Goal: Transaction & Acquisition: Purchase product/service

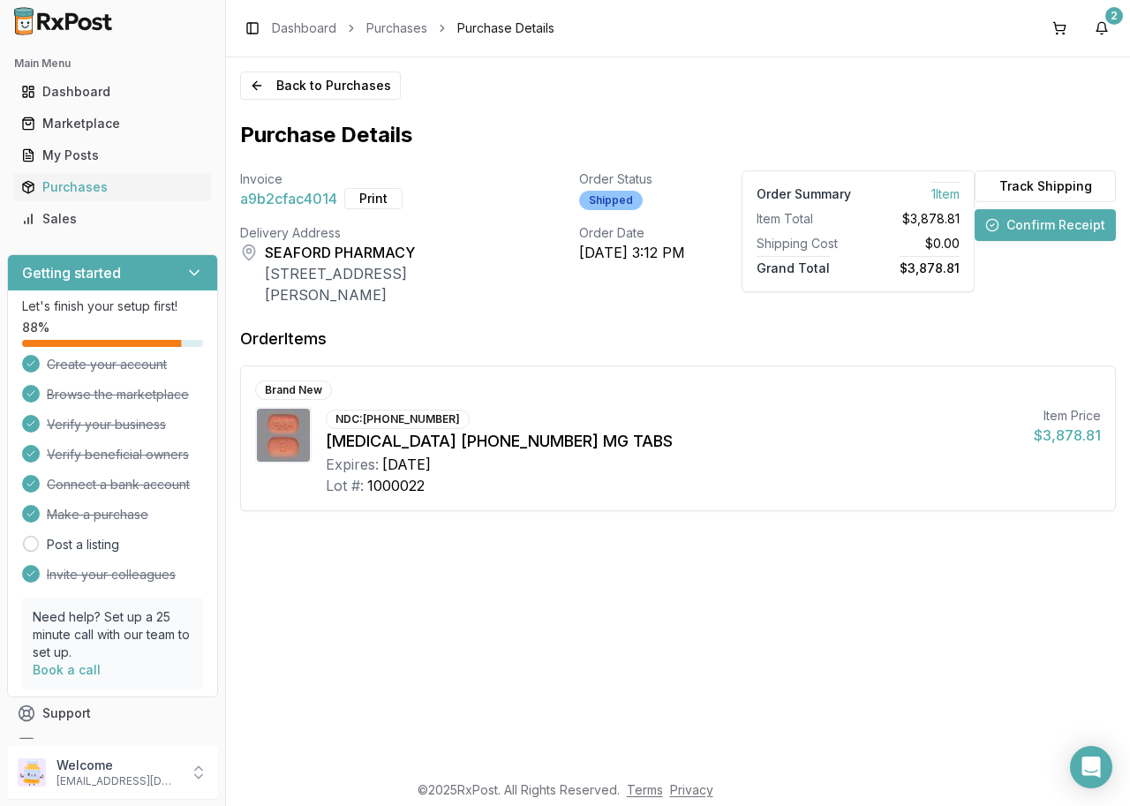
drag, startPoint x: 288, startPoint y: 26, endPoint x: 274, endPoint y: 63, distance: 38.9
click at [287, 26] on link "Dashboard" at bounding box center [304, 28] width 64 height 18
drag, startPoint x: 117, startPoint y: 87, endPoint x: 131, endPoint y: 100, distance: 18.8
click at [117, 89] on div "Dashboard" at bounding box center [112, 92] width 183 height 18
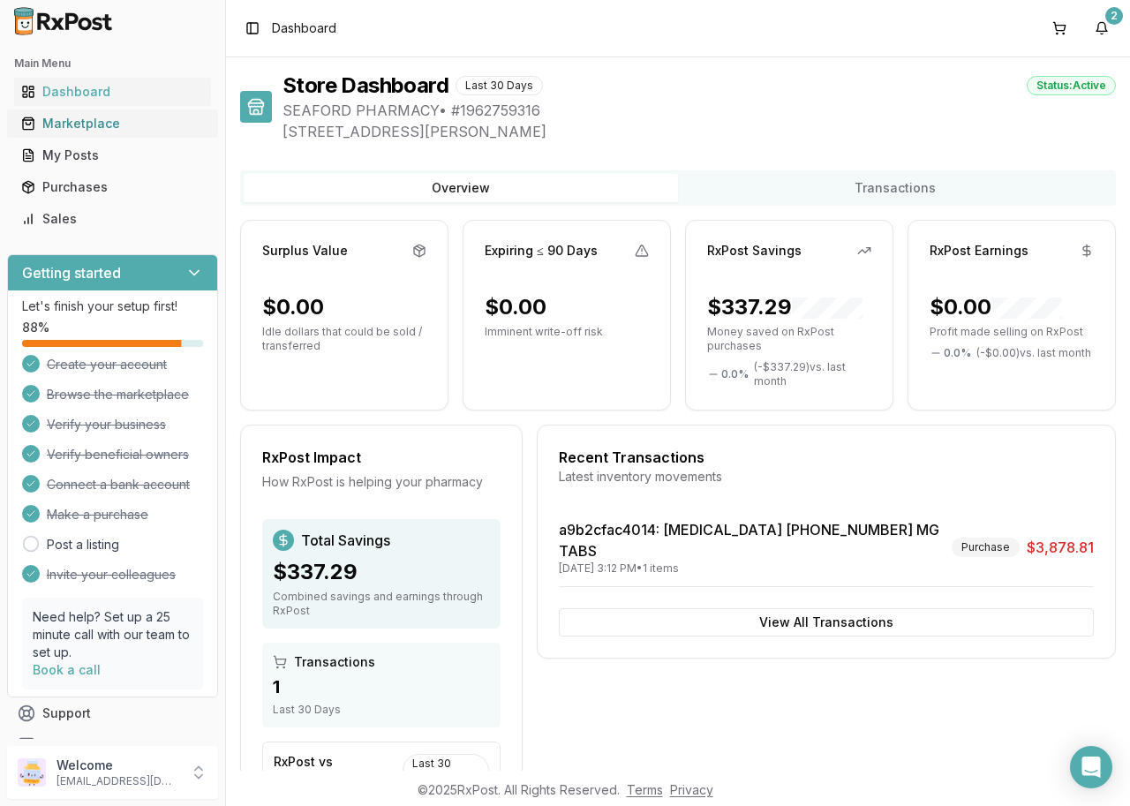
click at [80, 124] on div "Marketplace" at bounding box center [112, 124] width 183 height 18
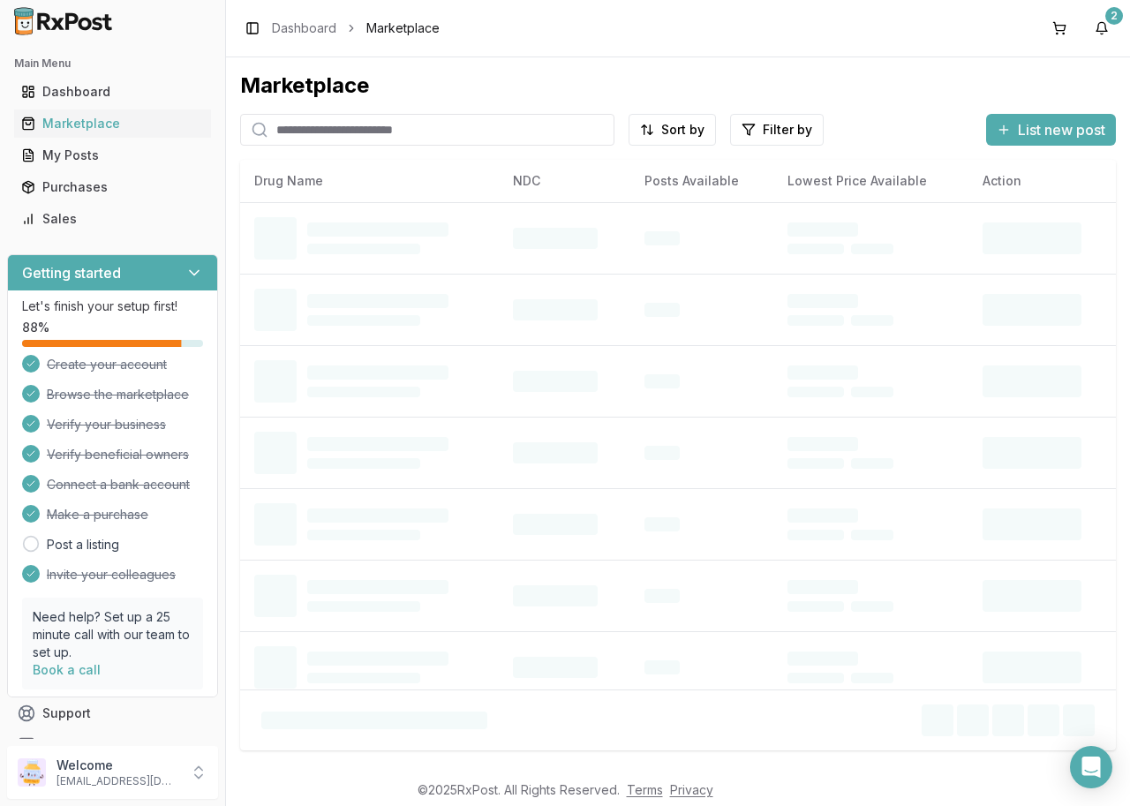
click at [346, 135] on input "search" at bounding box center [427, 130] width 374 height 32
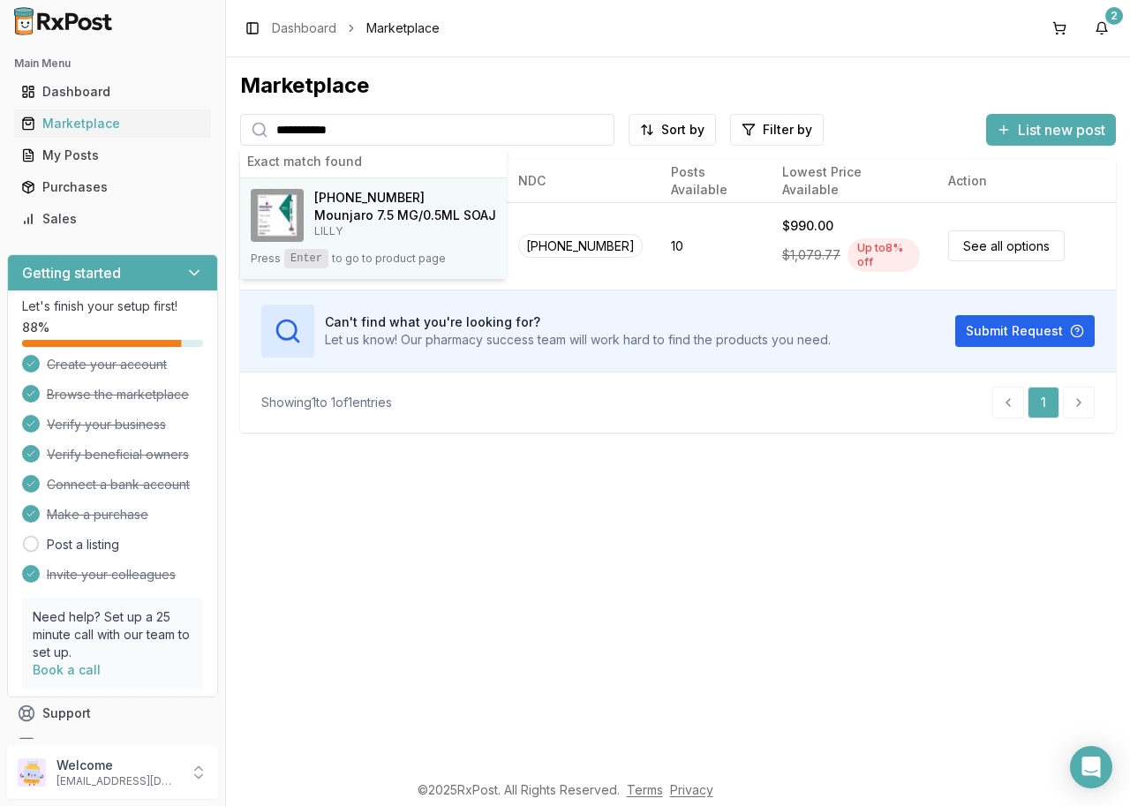
type input "**********"
click at [419, 214] on h4 "Mounjaro 7.5 MG/0.5ML SOAJ" at bounding box center [405, 216] width 182 height 18
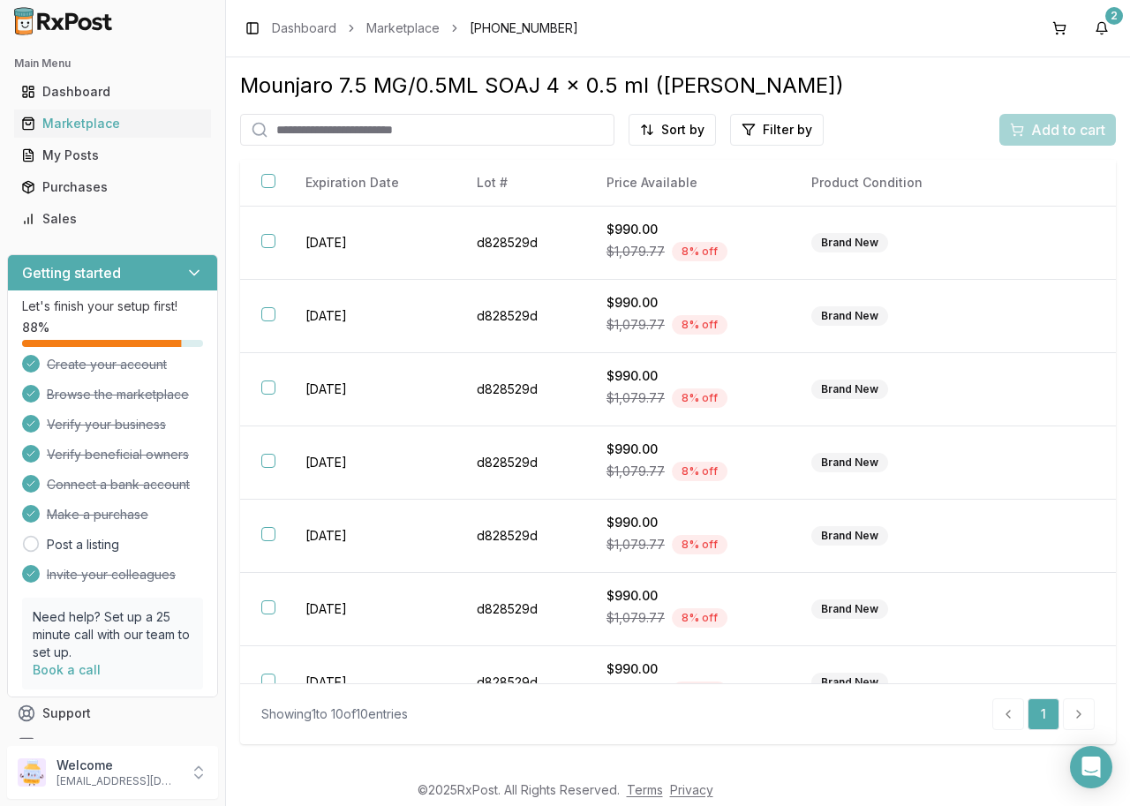
click at [454, 126] on input "search" at bounding box center [427, 130] width 374 height 32
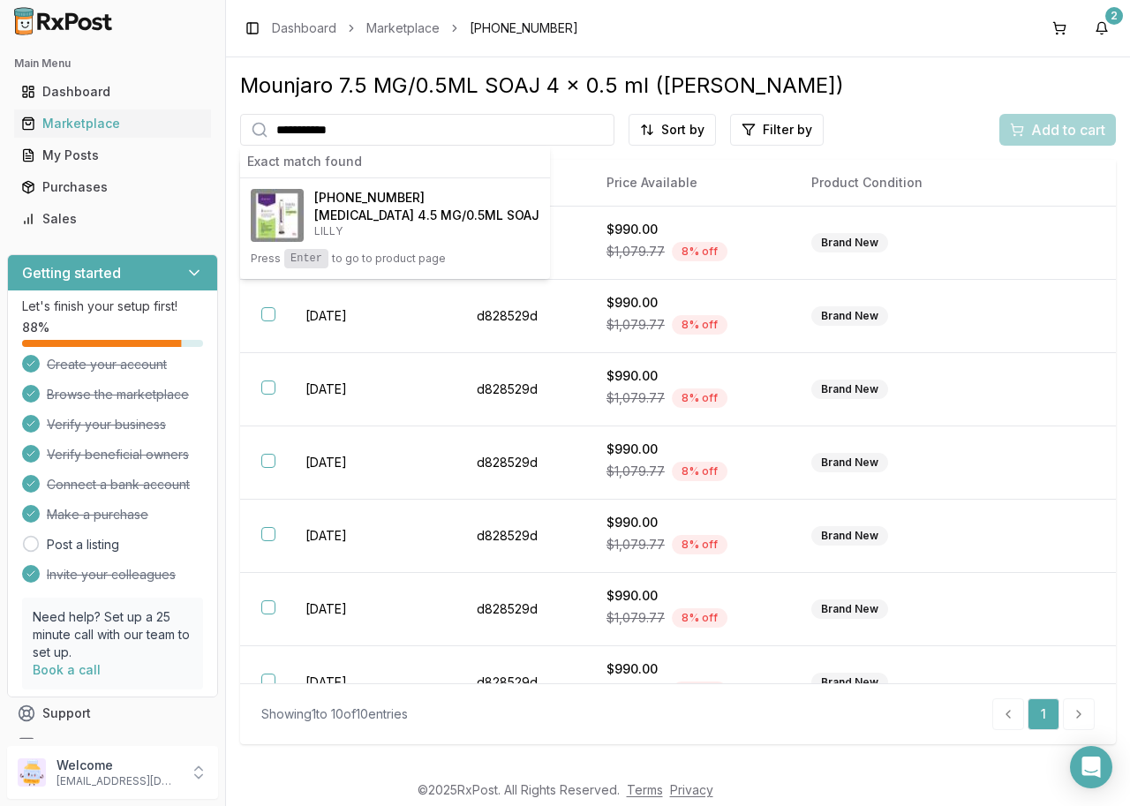
type input "**********"
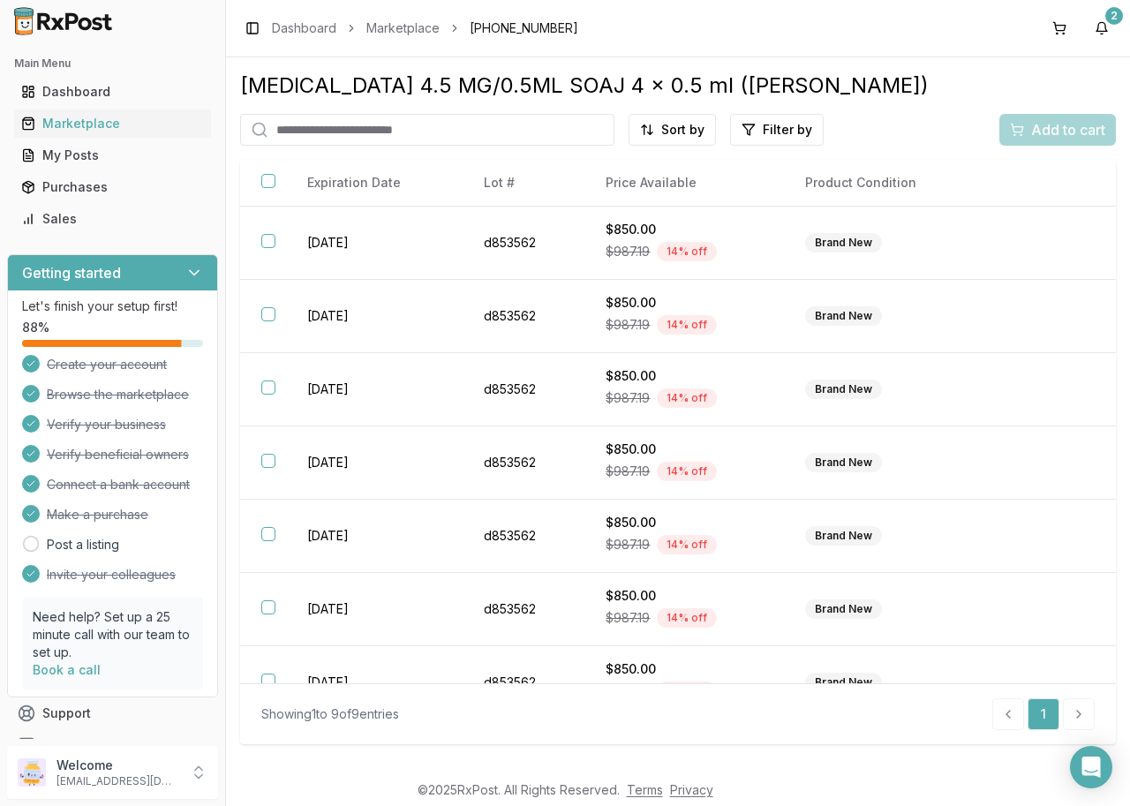
click at [328, 122] on input "search" at bounding box center [427, 130] width 374 height 32
click at [261, 128] on icon at bounding box center [260, 130] width 18 height 18
click at [437, 100] on div "**********" at bounding box center [678, 407] width 876 height 671
click at [429, 129] on input "**********" at bounding box center [427, 130] width 374 height 32
type input "*"
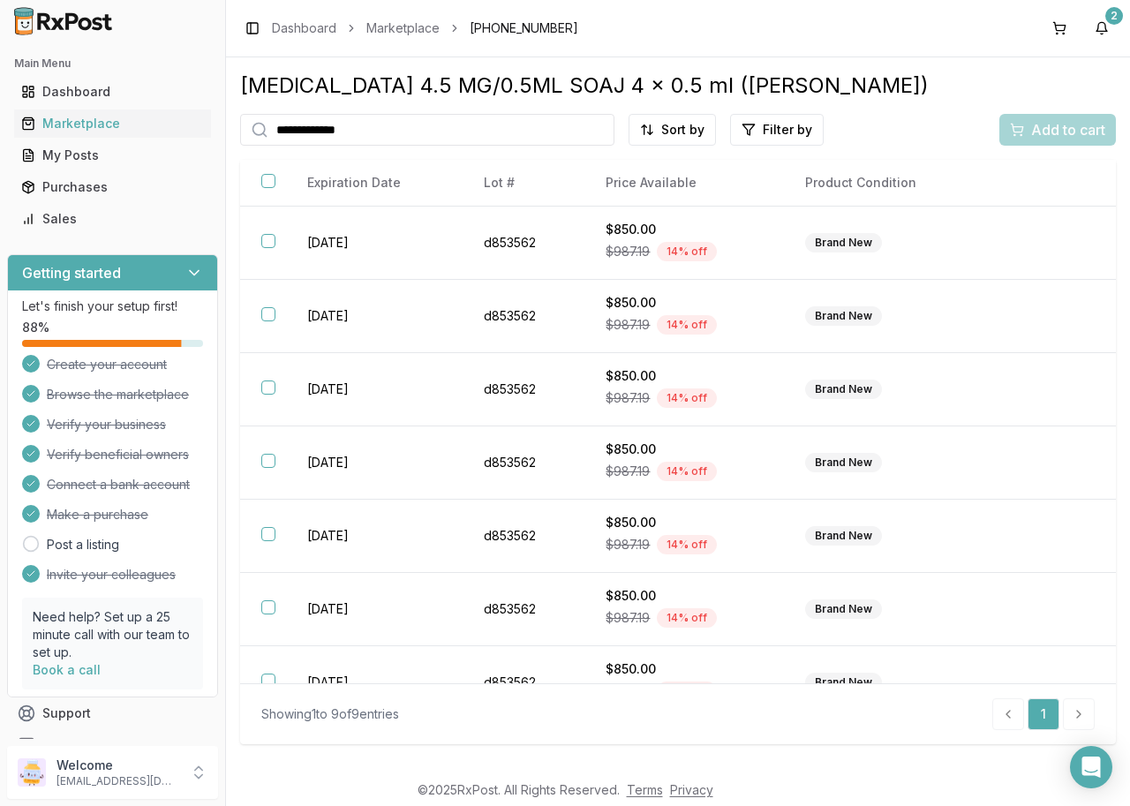
drag, startPoint x: 422, startPoint y: 137, endPoint x: 402, endPoint y: 121, distance: 25.8
click at [402, 121] on input "**********" at bounding box center [427, 130] width 374 height 32
type input "*"
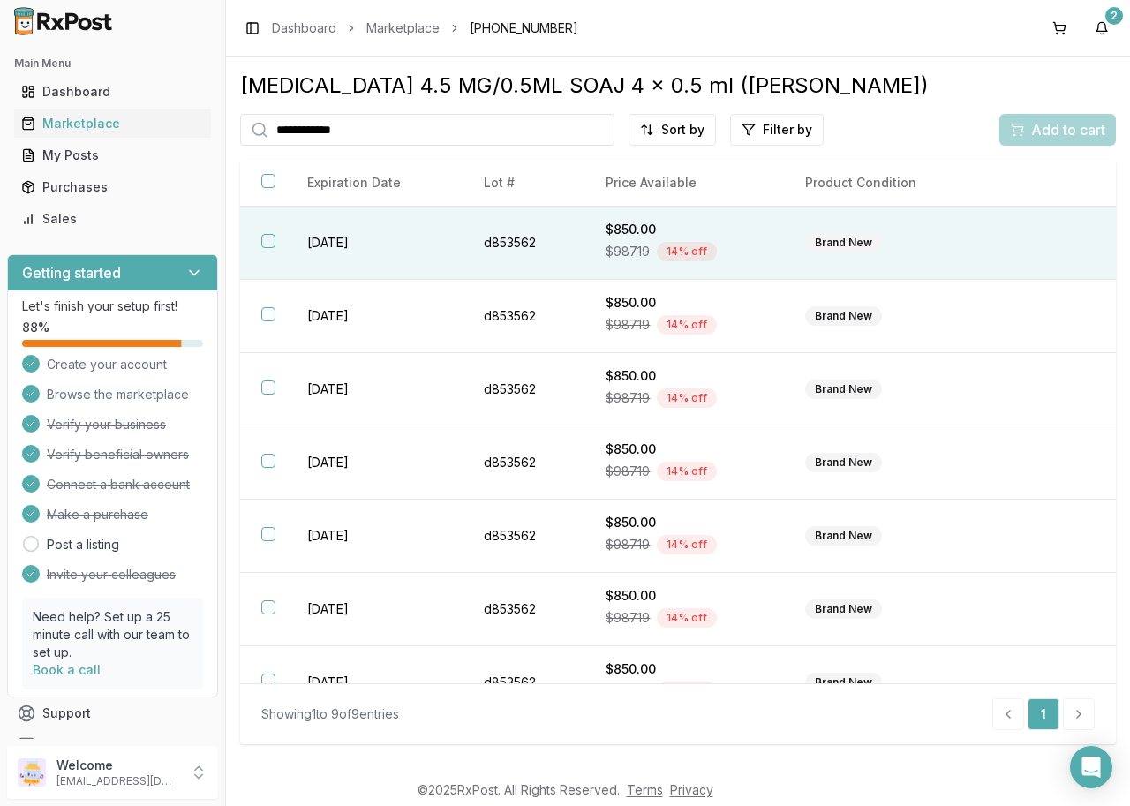
click at [267, 247] on button "button" at bounding box center [268, 241] width 14 height 14
click at [1048, 138] on span "Add to cart" at bounding box center [1069, 129] width 74 height 21
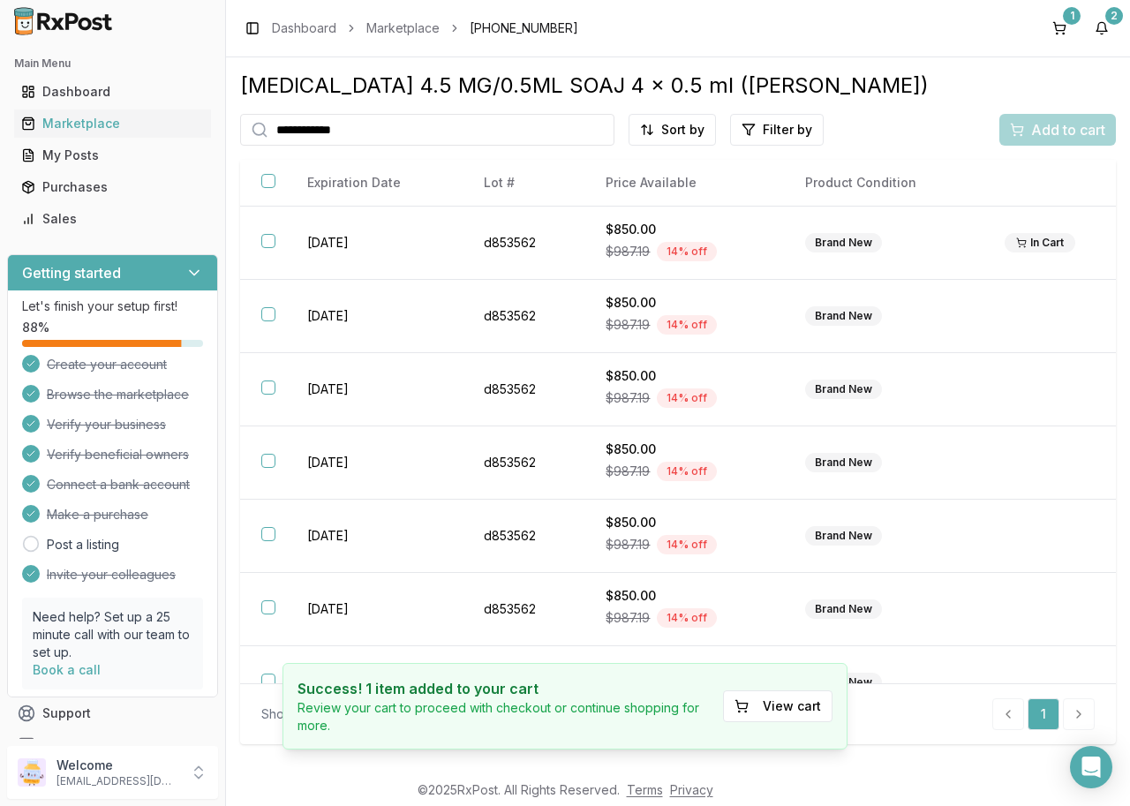
click at [393, 135] on input "**********" at bounding box center [427, 130] width 374 height 32
click at [389, 134] on input "**********" at bounding box center [427, 130] width 374 height 32
click at [389, 140] on input "**********" at bounding box center [427, 130] width 374 height 32
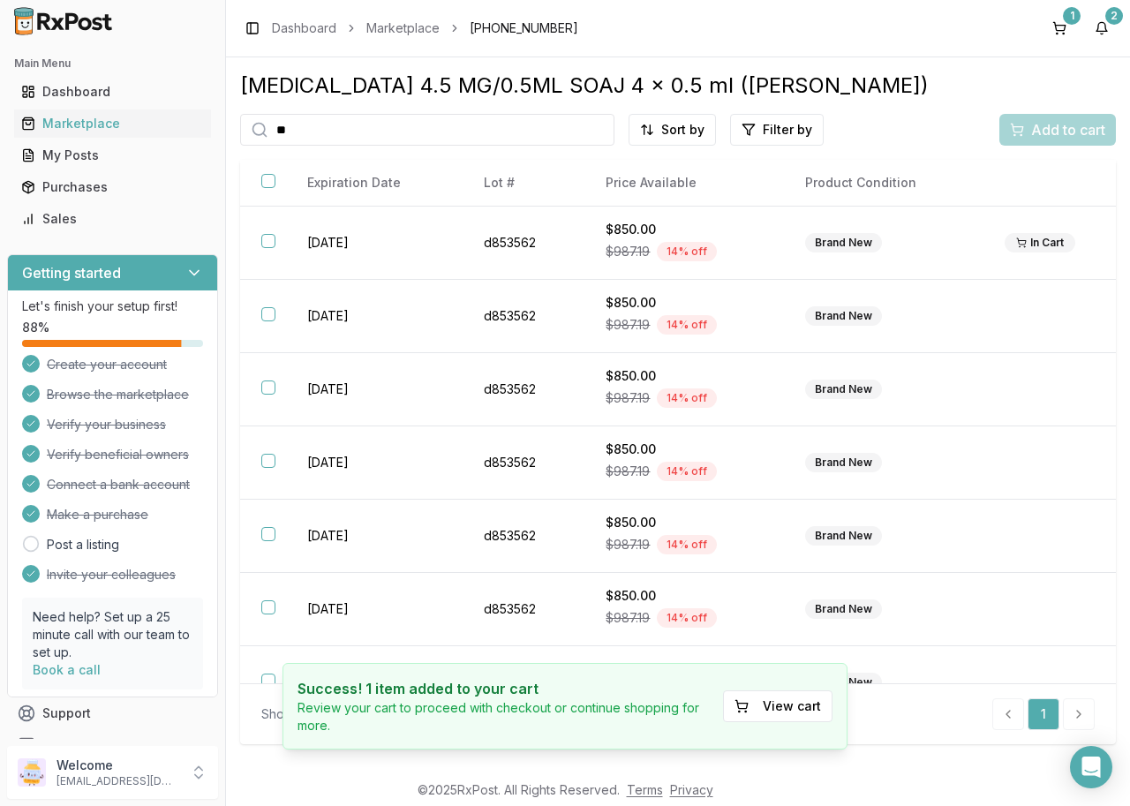
type input "*"
type input "**********"
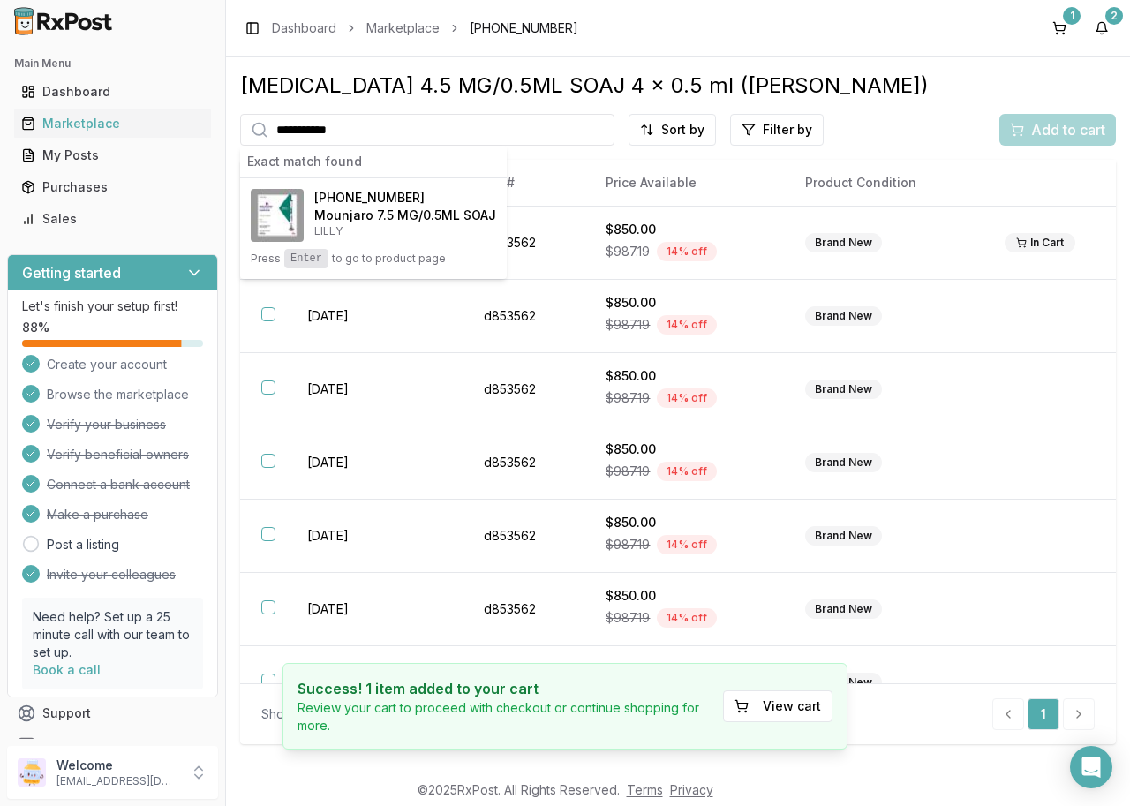
click at [862, 60] on div "**********" at bounding box center [678, 414] width 904 height 714
click at [407, 168] on div "Exact match found" at bounding box center [373, 162] width 267 height 33
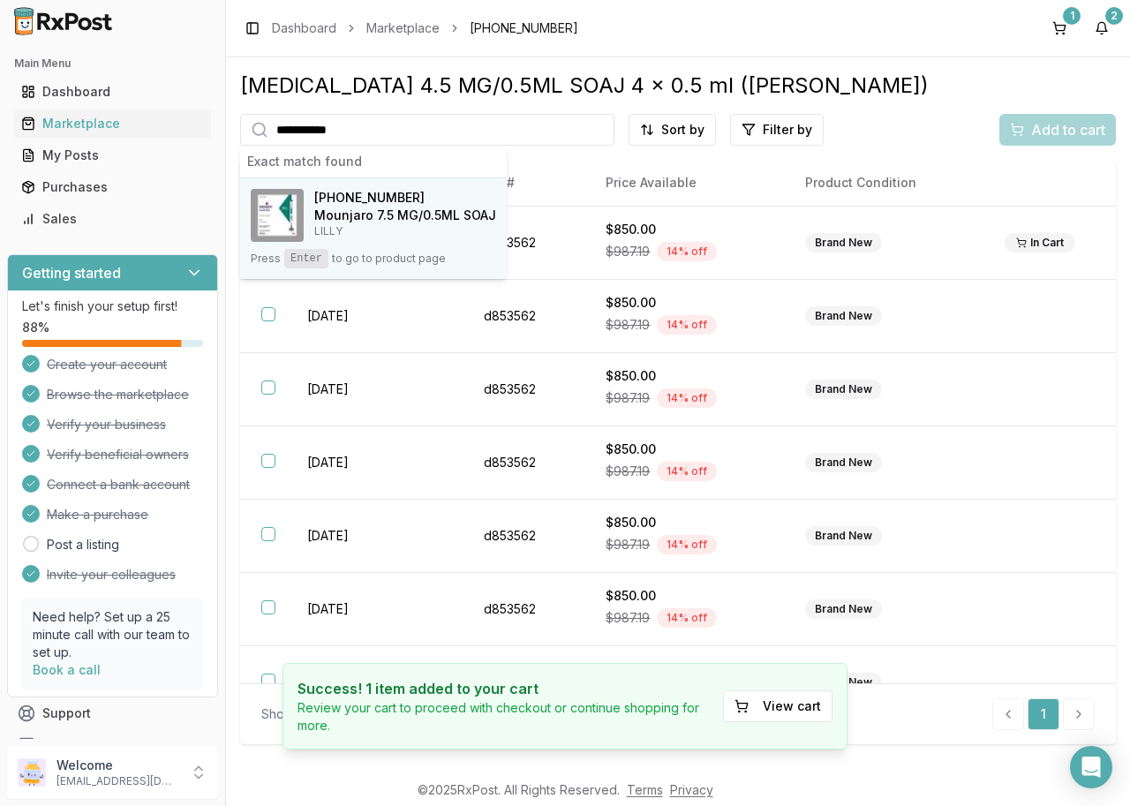
drag, startPoint x: 406, startPoint y: 229, endPoint x: 414, endPoint y: 223, distance: 10.1
click at [412, 223] on div "00002-1484-80 Mounjaro 7.5 MG/0.5ML SOAJ LILLY" at bounding box center [405, 213] width 182 height 49
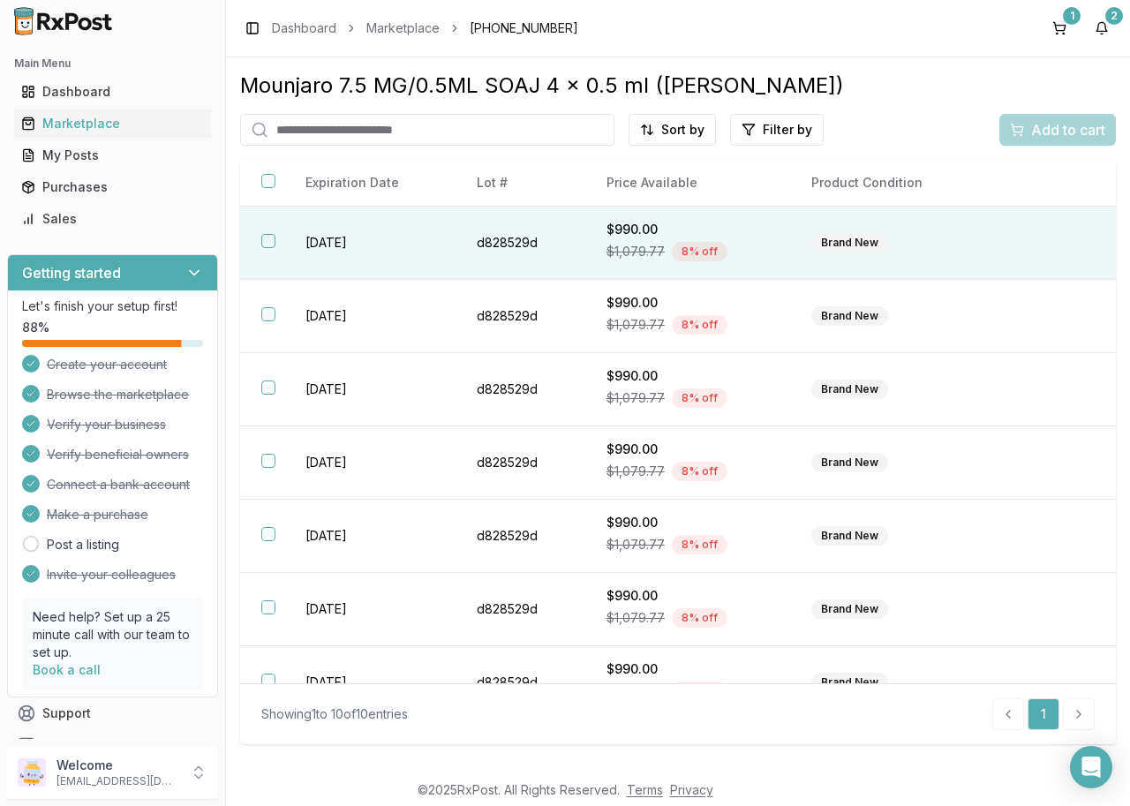
click at [264, 243] on button "button" at bounding box center [268, 241] width 14 height 14
click at [1032, 137] on span "Add to cart" at bounding box center [1069, 129] width 74 height 21
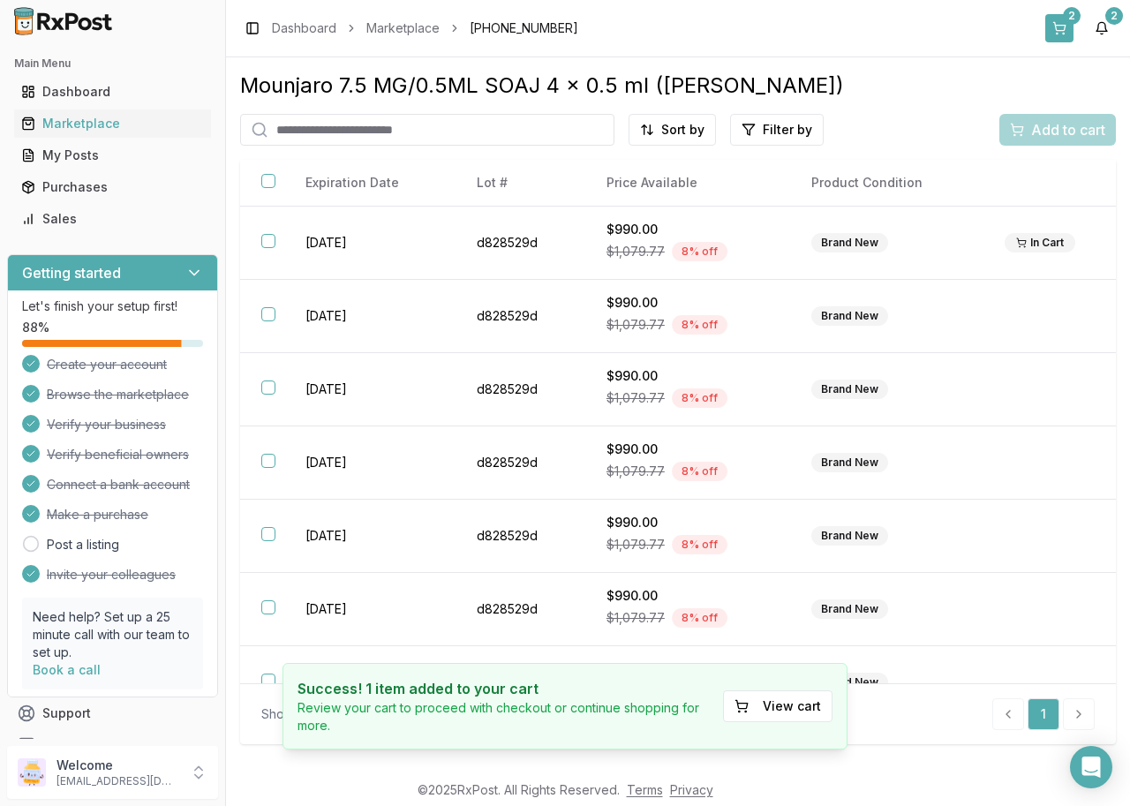
click at [1063, 29] on button "2" at bounding box center [1060, 28] width 28 height 28
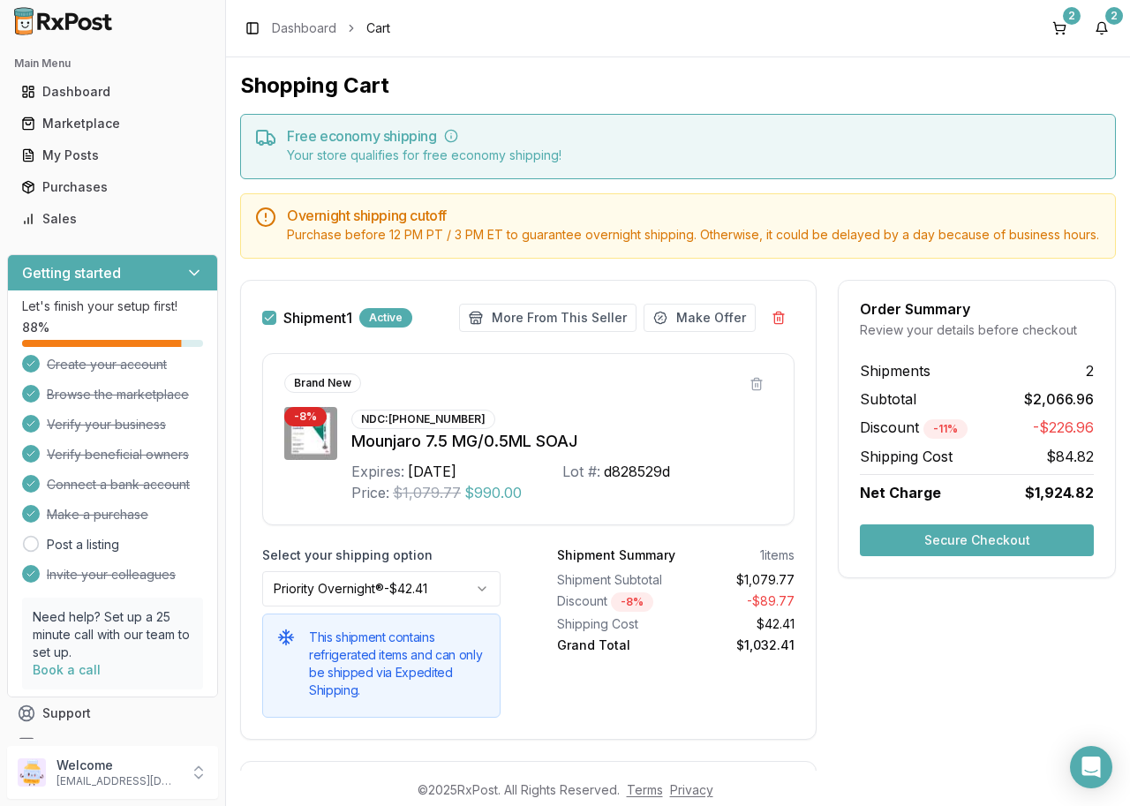
drag, startPoint x: 378, startPoint y: 244, endPoint x: 525, endPoint y: 253, distance: 147.8
click at [525, 244] on div "Purchase before 12 PM PT / 3 PM ET to guarantee overnight shipping. Otherwise, …" at bounding box center [694, 235] width 814 height 18
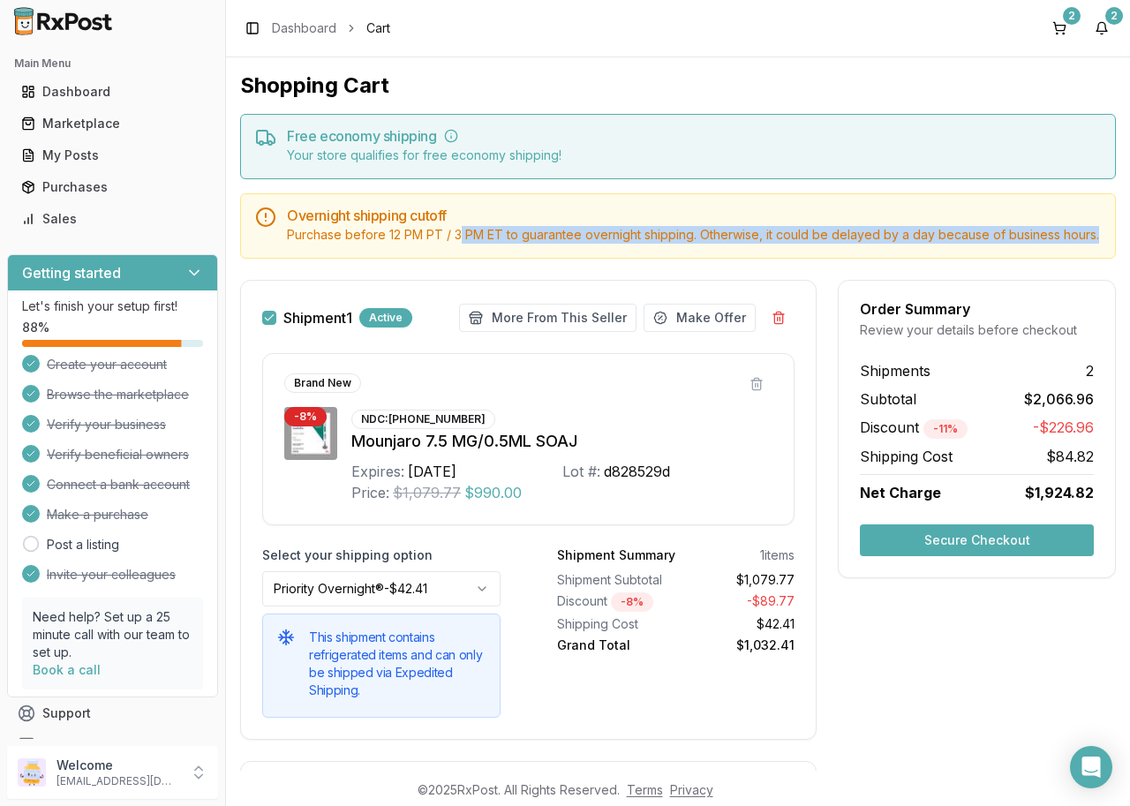
drag, startPoint x: 501, startPoint y: 253, endPoint x: 556, endPoint y: 253, distance: 55.6
click at [556, 244] on div "Purchase before 12 PM PT / 3 PM ET to guarantee overnight shipping. Otherwise, …" at bounding box center [694, 235] width 814 height 18
drag, startPoint x: 707, startPoint y: 233, endPoint x: 714, endPoint y: 253, distance: 21.0
click at [706, 235] on div "Purchase before 12 PM PT / 3 PM ET to guarantee overnight shipping. Otherwise, …" at bounding box center [694, 235] width 814 height 18
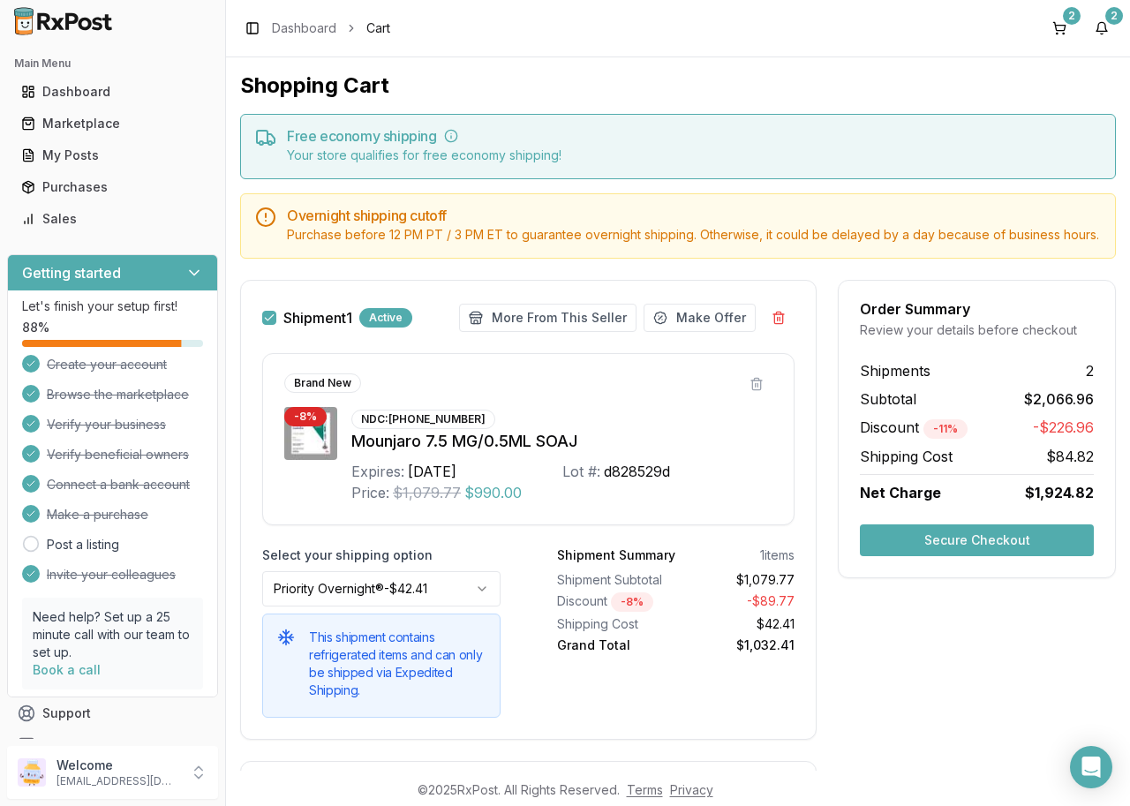
click at [908, 697] on div "Order Summary Review your details before checkout Shipments 2 Subtotal $2,066.9…" at bounding box center [977, 761] width 278 height 963
click at [444, 609] on html "Main Menu Dashboard Marketplace My Posts Purchases Sales Getting started Let's …" at bounding box center [565, 403] width 1130 height 806
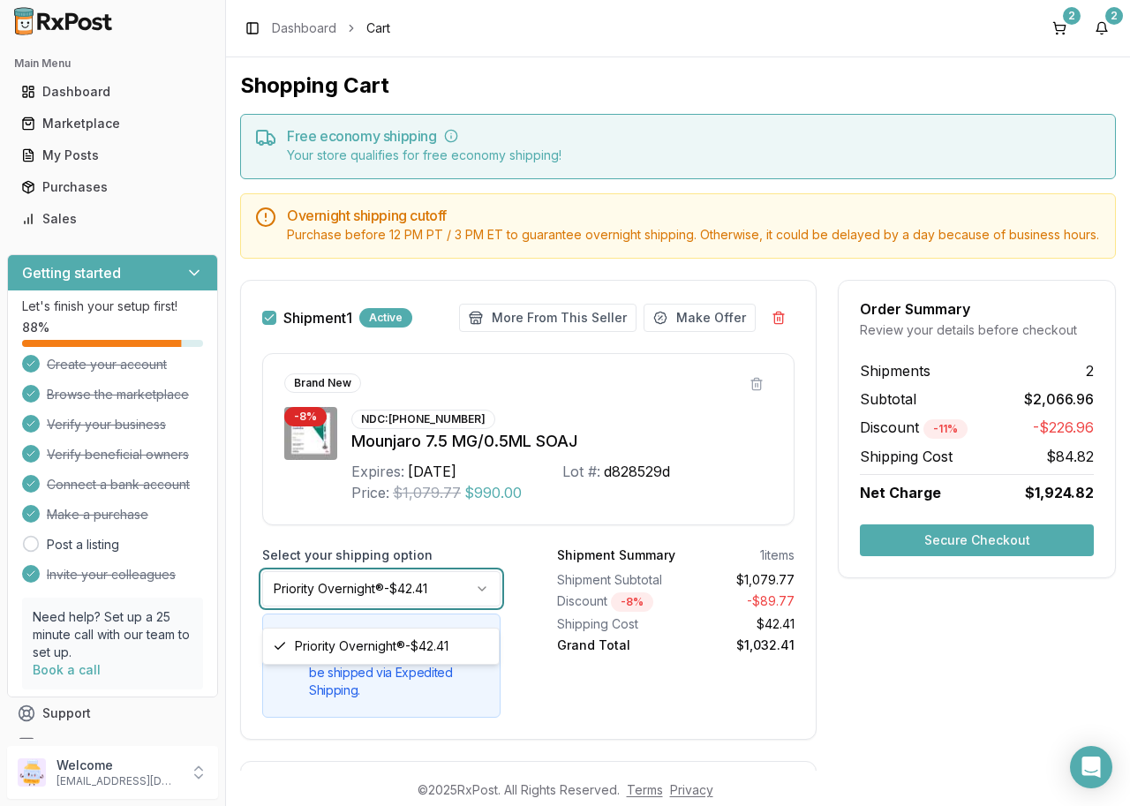
click at [1009, 713] on html "Main Menu Dashboard Marketplace My Posts Purchases Sales Getting started Let's …" at bounding box center [565, 403] width 1130 height 806
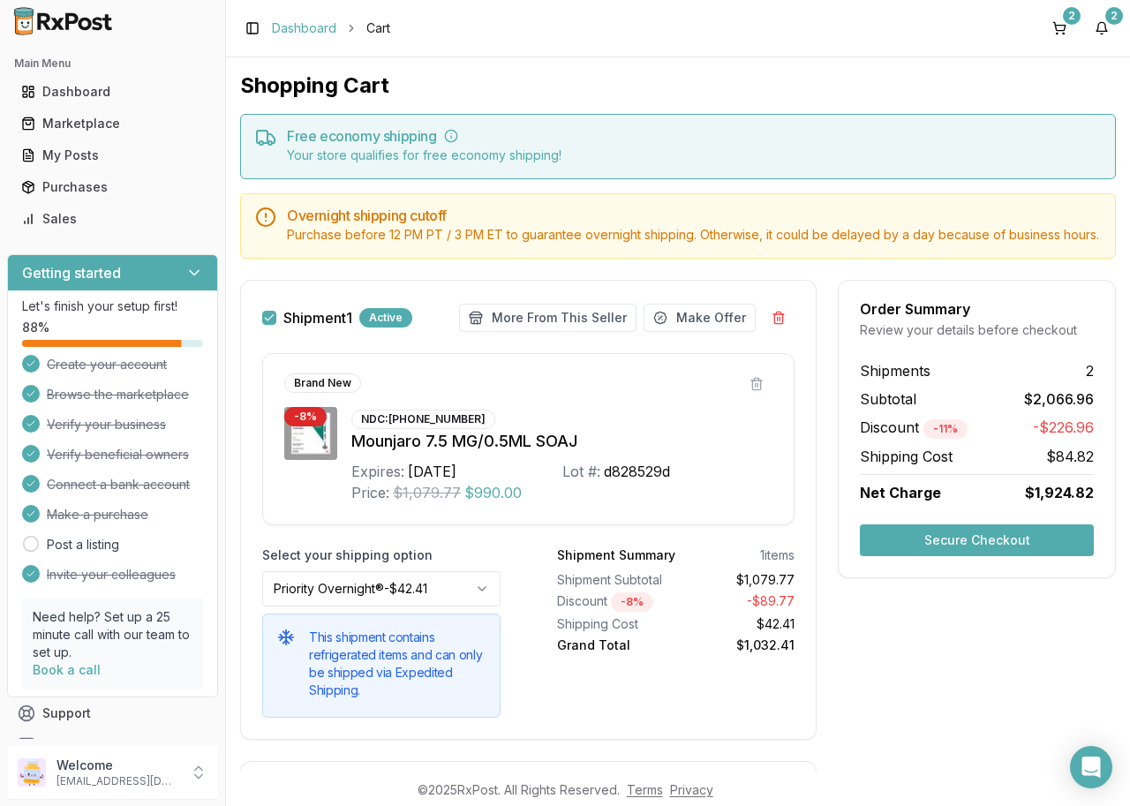
click at [312, 33] on link "Dashboard" at bounding box center [304, 28] width 64 height 18
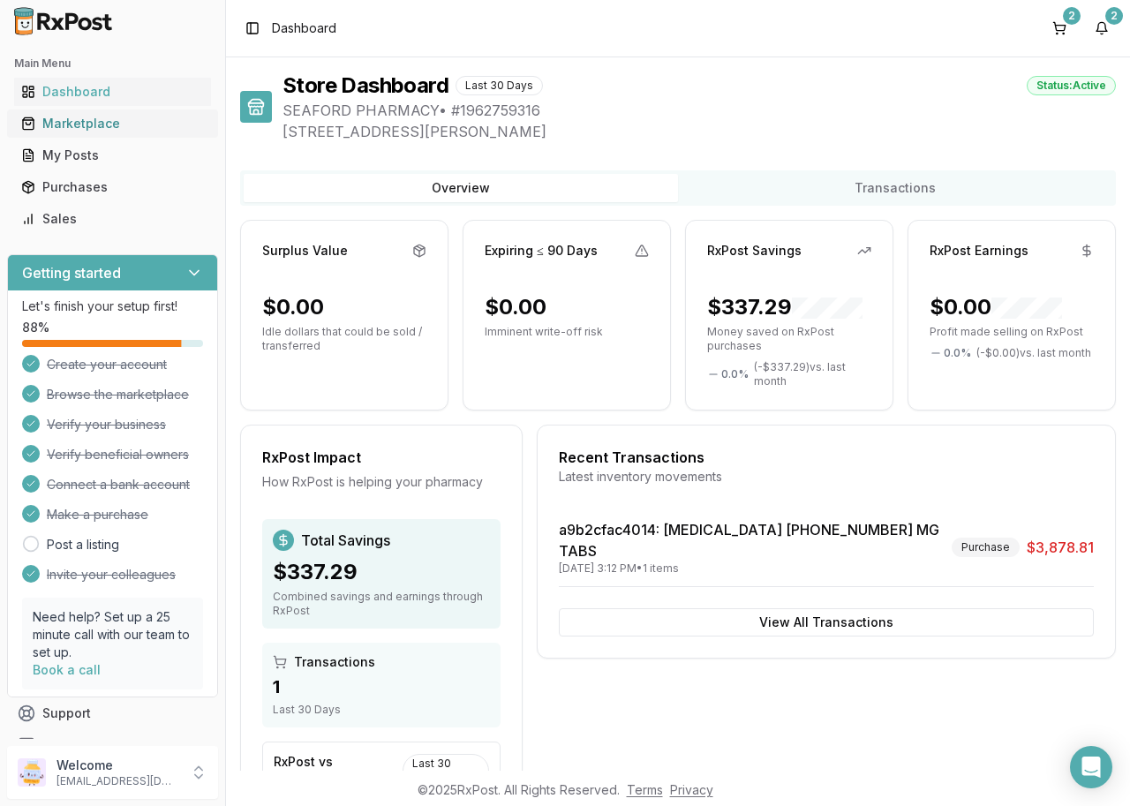
click at [92, 120] on div "Marketplace" at bounding box center [112, 124] width 183 height 18
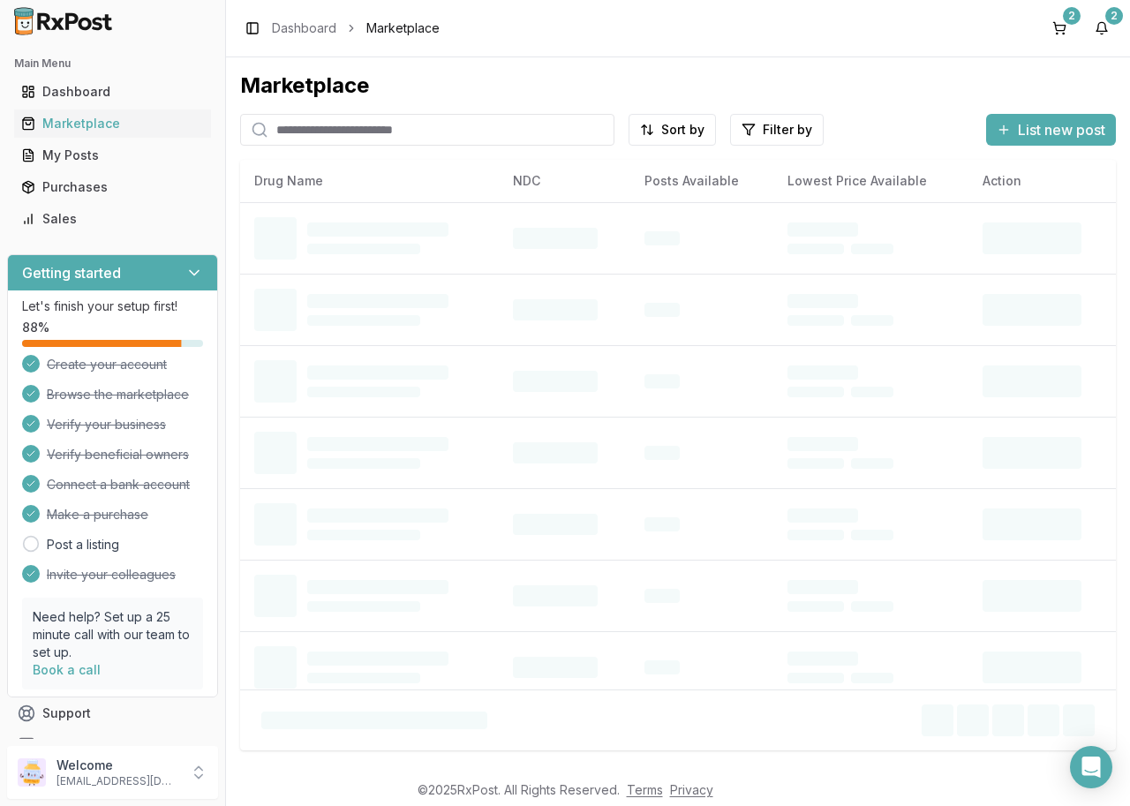
click at [394, 130] on input "search" at bounding box center [427, 130] width 374 height 32
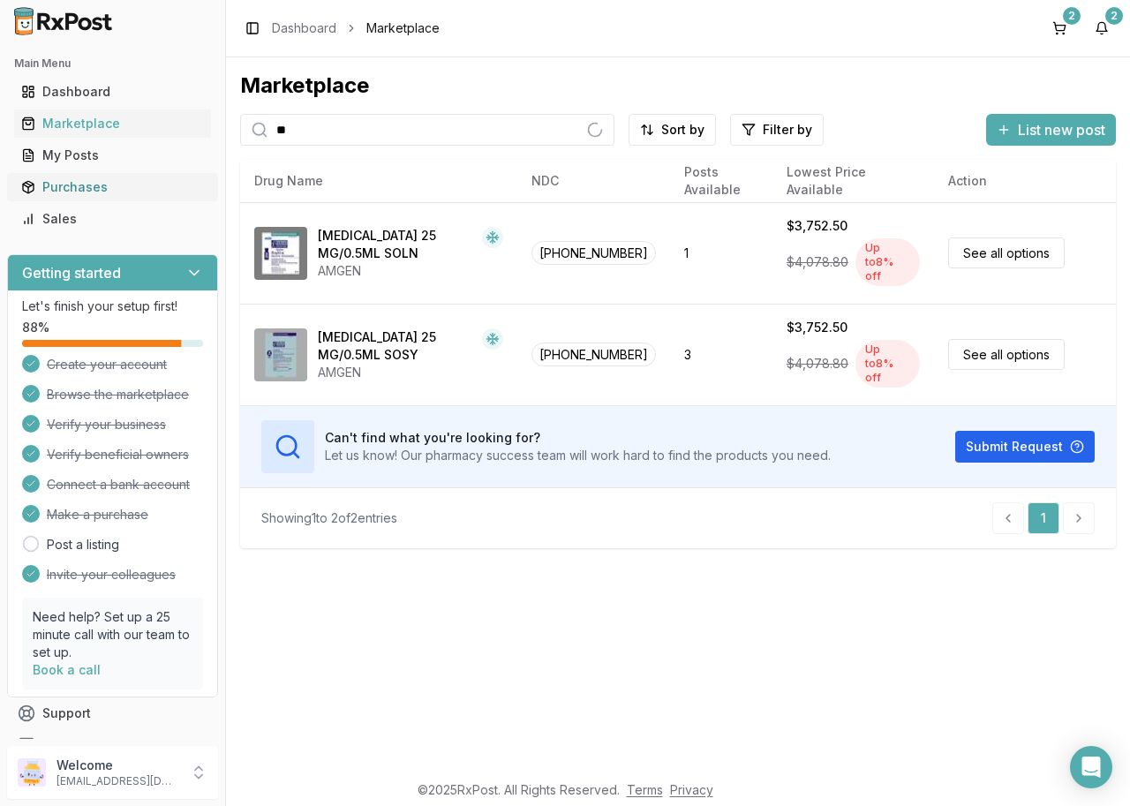
type input "*"
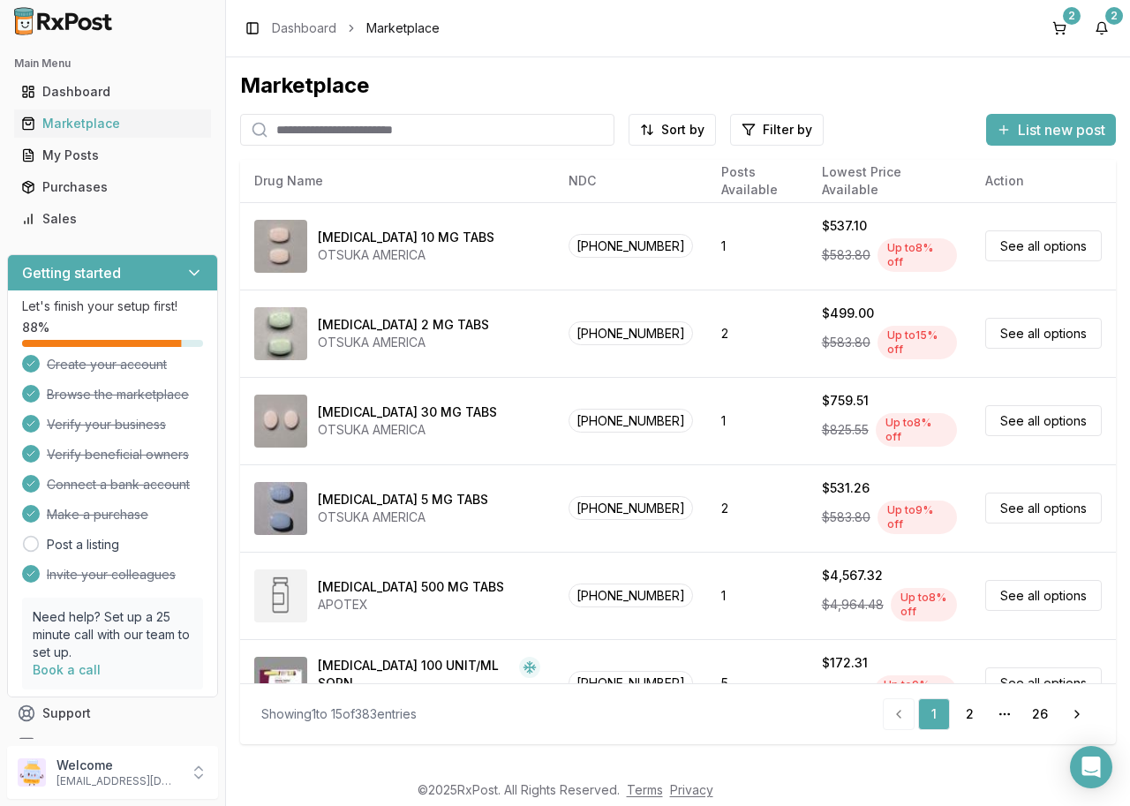
click at [0, 458] on div "Getting started Let's finish your setup first! 88 % Create your account Browse …" at bounding box center [112, 507] width 225 height 521
click at [414, 143] on input "search" at bounding box center [427, 130] width 374 height 32
type input "**********"
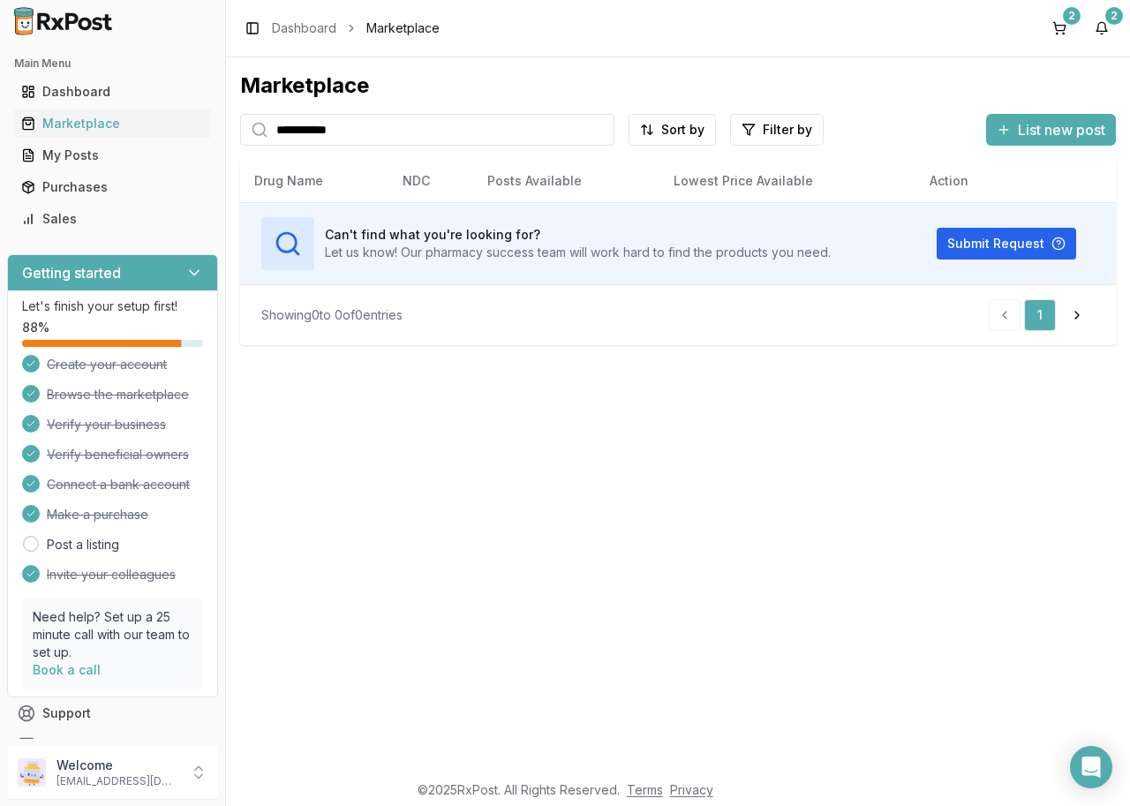
click at [472, 137] on input "**********" at bounding box center [427, 130] width 374 height 32
click at [469, 138] on input "**********" at bounding box center [427, 130] width 374 height 32
click at [466, 139] on input "**********" at bounding box center [427, 130] width 374 height 32
click at [1059, 28] on button "2" at bounding box center [1060, 28] width 28 height 28
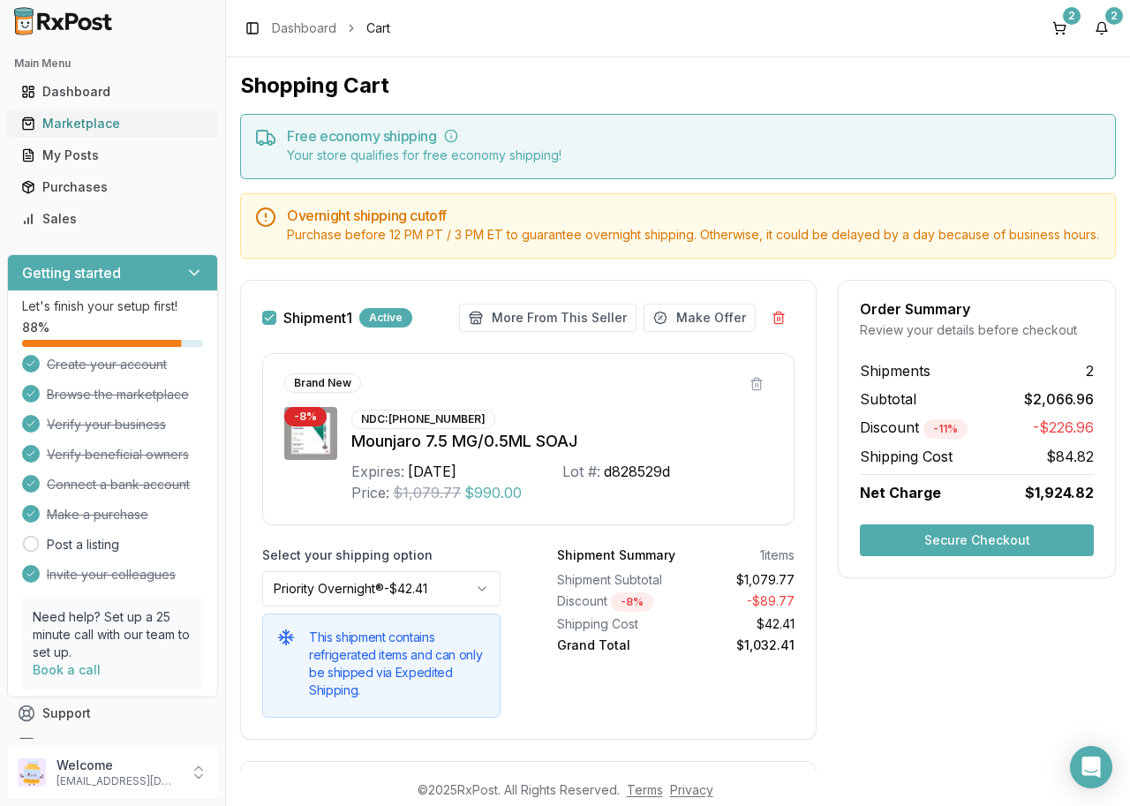
click at [123, 120] on div "Marketplace" at bounding box center [112, 124] width 183 height 18
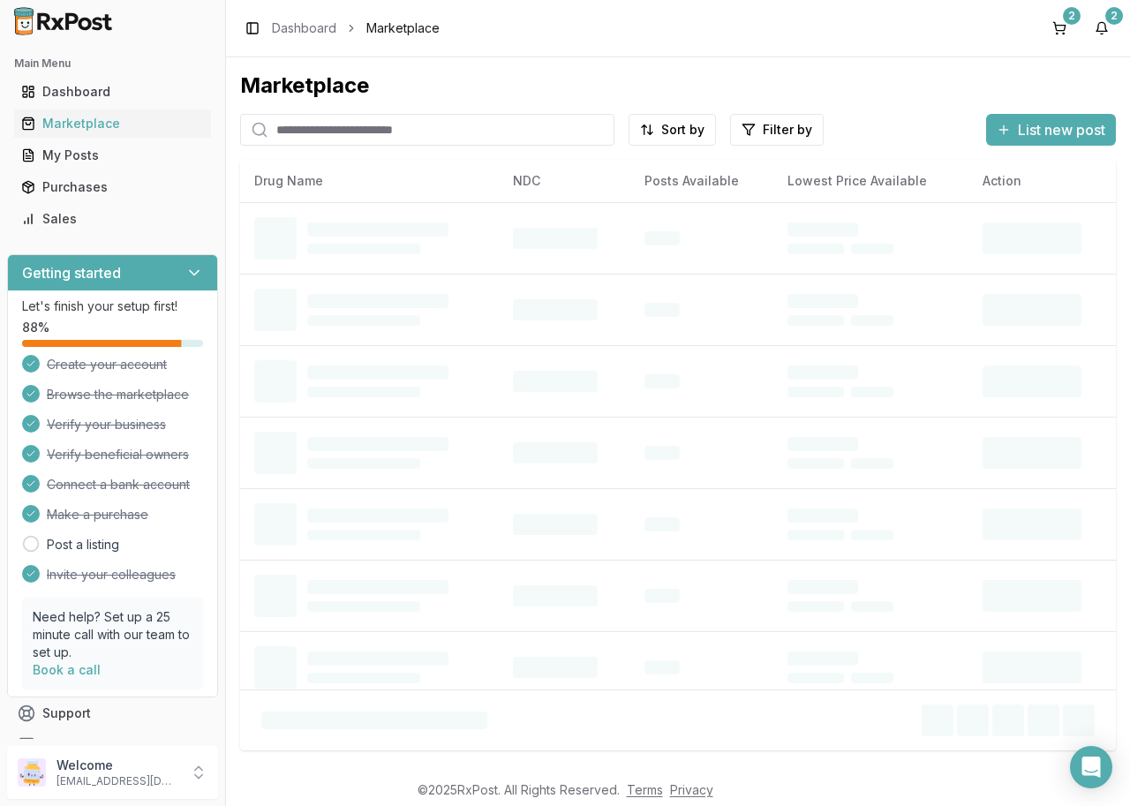
click at [398, 132] on input "search" at bounding box center [427, 130] width 374 height 32
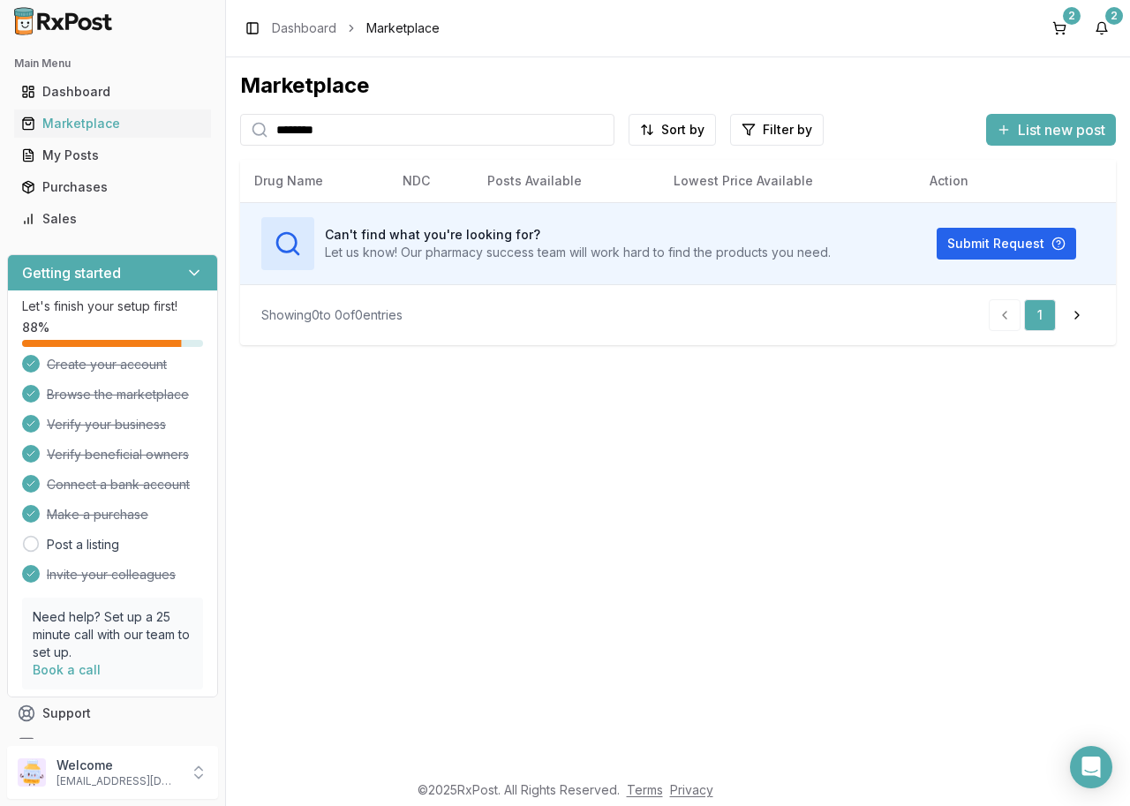
click at [487, 136] on input "********" at bounding box center [427, 130] width 374 height 32
click at [487, 135] on input "********" at bounding box center [427, 130] width 374 height 32
type input "******"
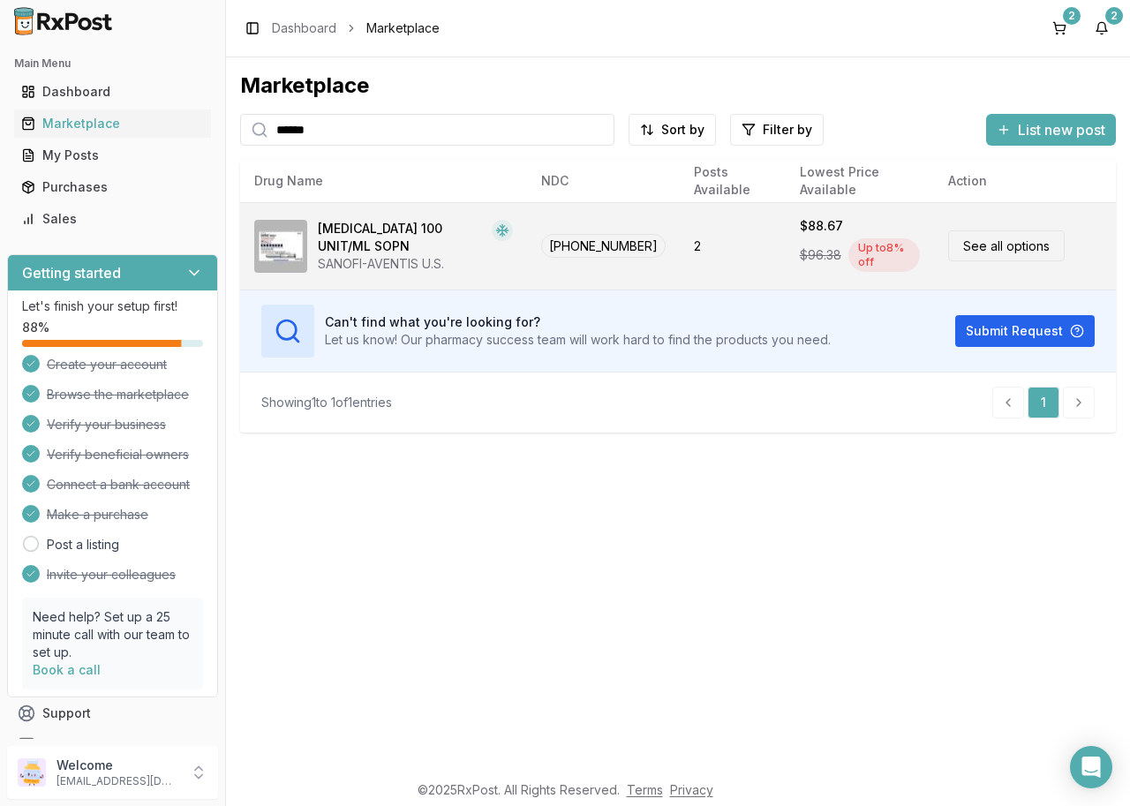
click at [1046, 250] on link "See all options" at bounding box center [1007, 246] width 117 height 31
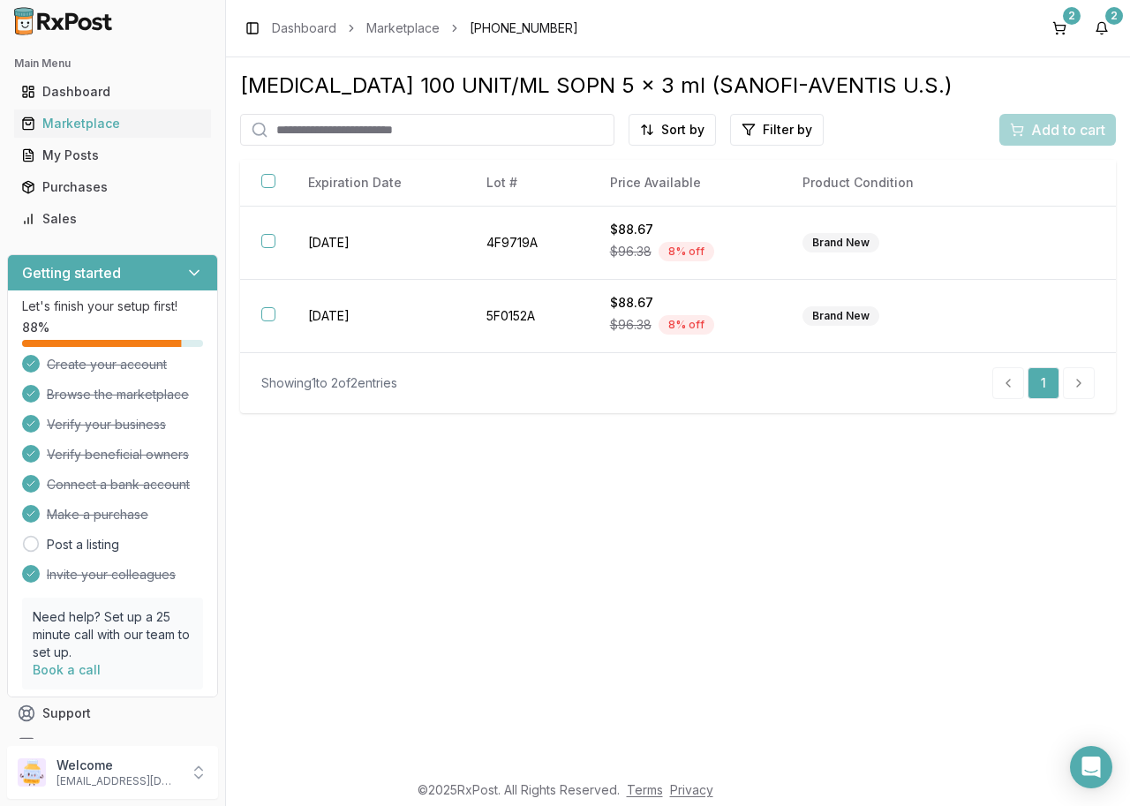
click at [504, 122] on input "search" at bounding box center [427, 130] width 374 height 32
click at [421, 28] on link "Marketplace" at bounding box center [403, 28] width 73 height 18
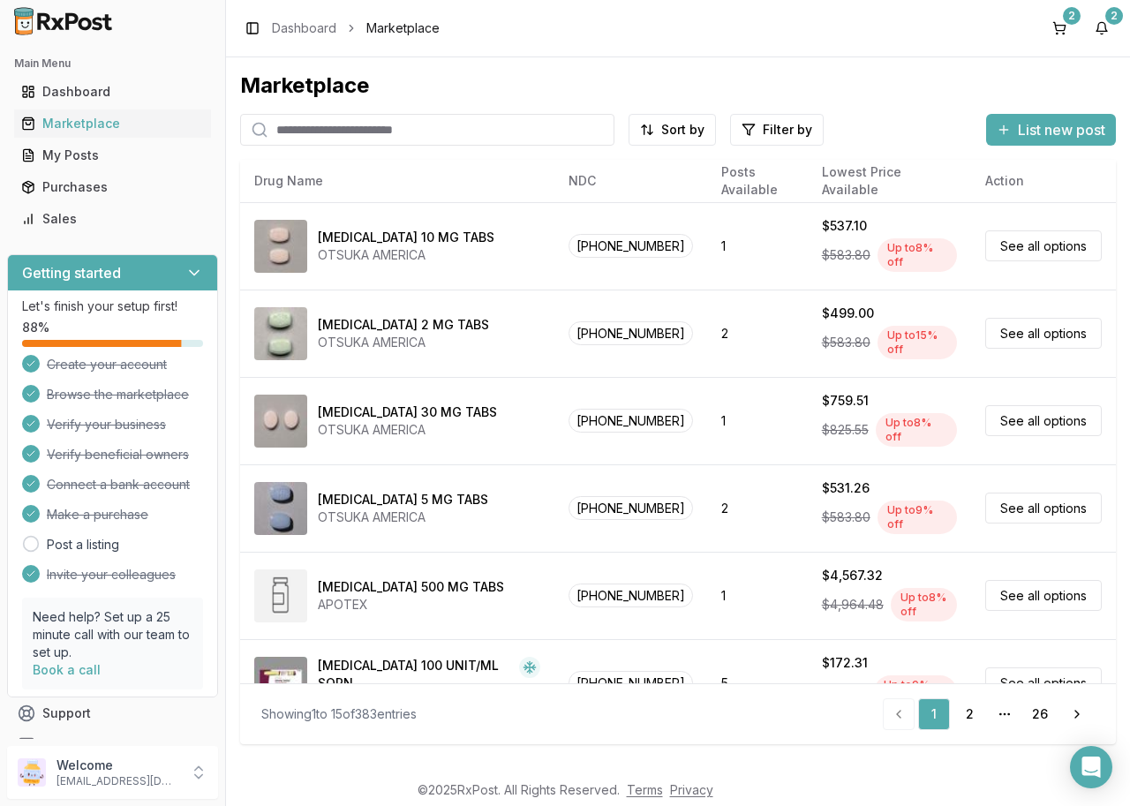
click at [406, 127] on input "search" at bounding box center [427, 130] width 374 height 32
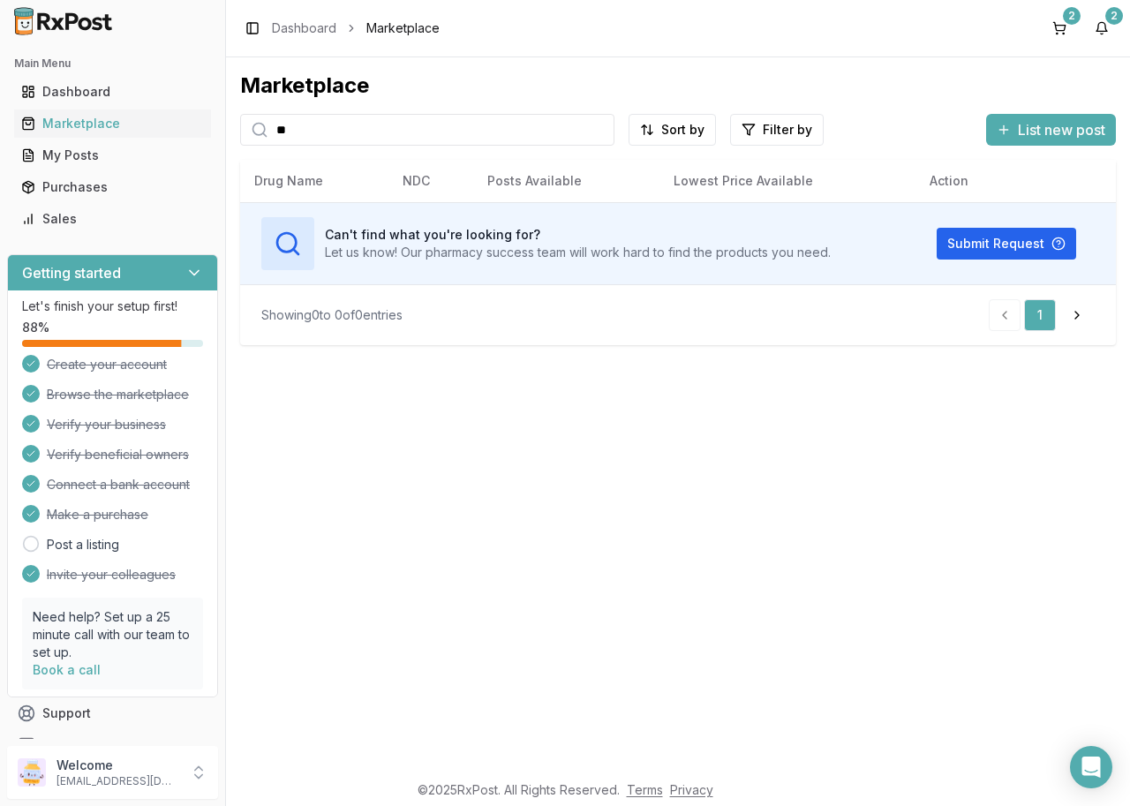
type input "*"
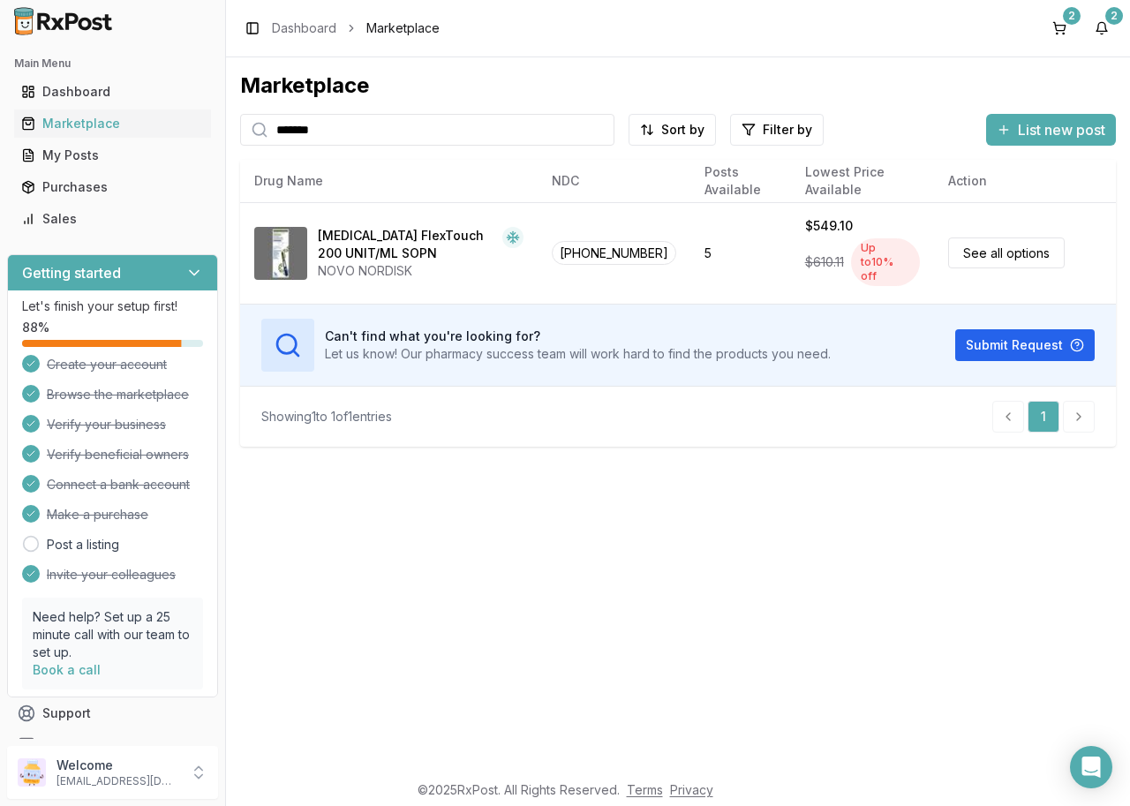
type input "*******"
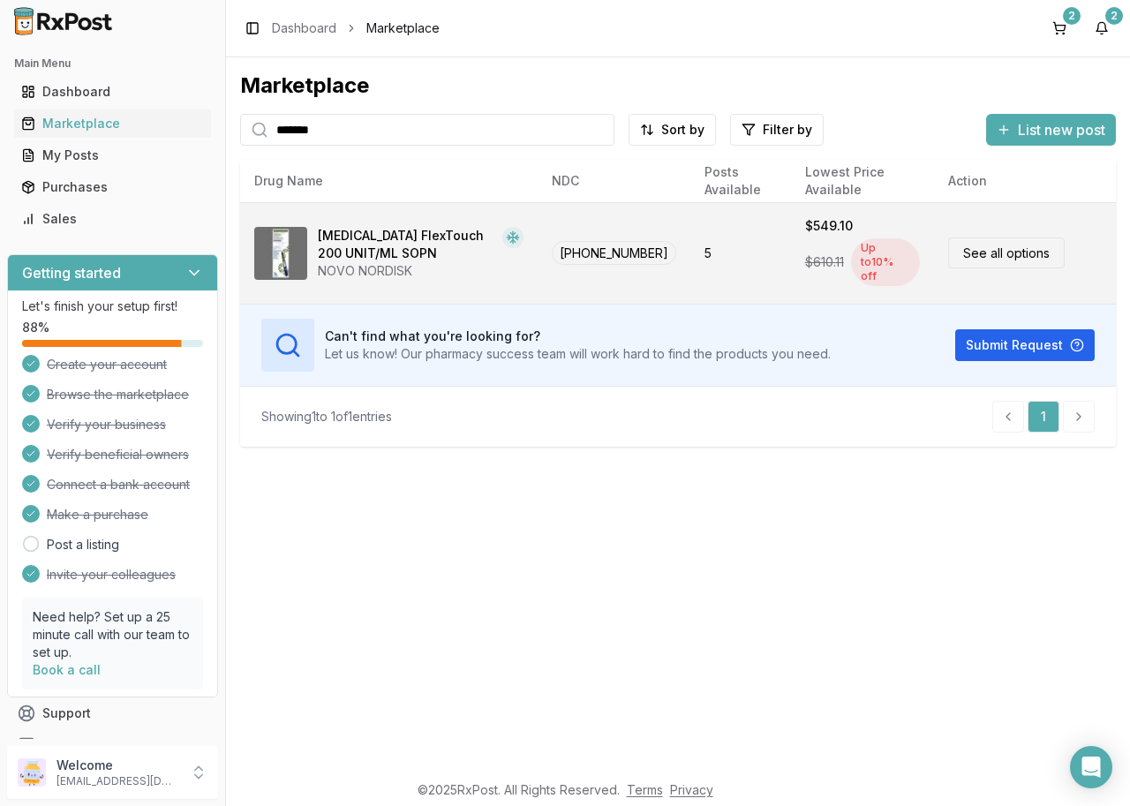
click at [990, 248] on link "See all options" at bounding box center [1007, 253] width 117 height 31
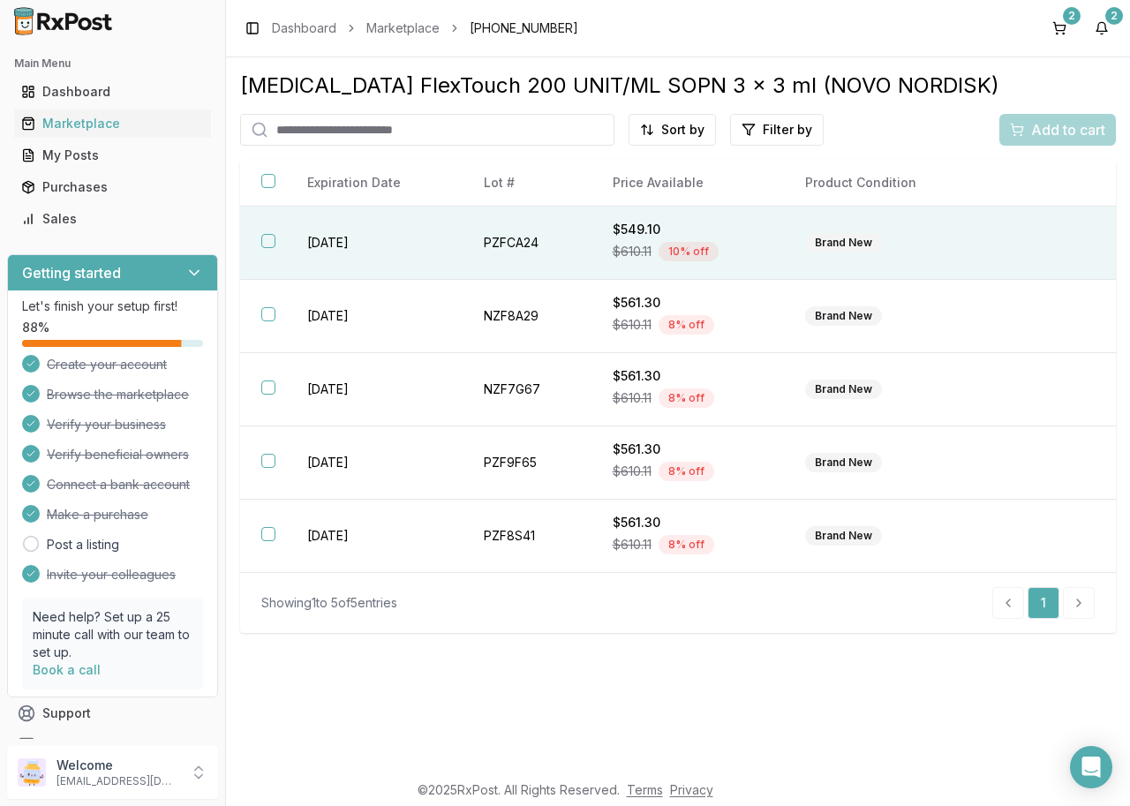
click at [264, 244] on button "button" at bounding box center [268, 241] width 14 height 14
click at [1036, 119] on span "Add to cart" at bounding box center [1069, 129] width 74 height 21
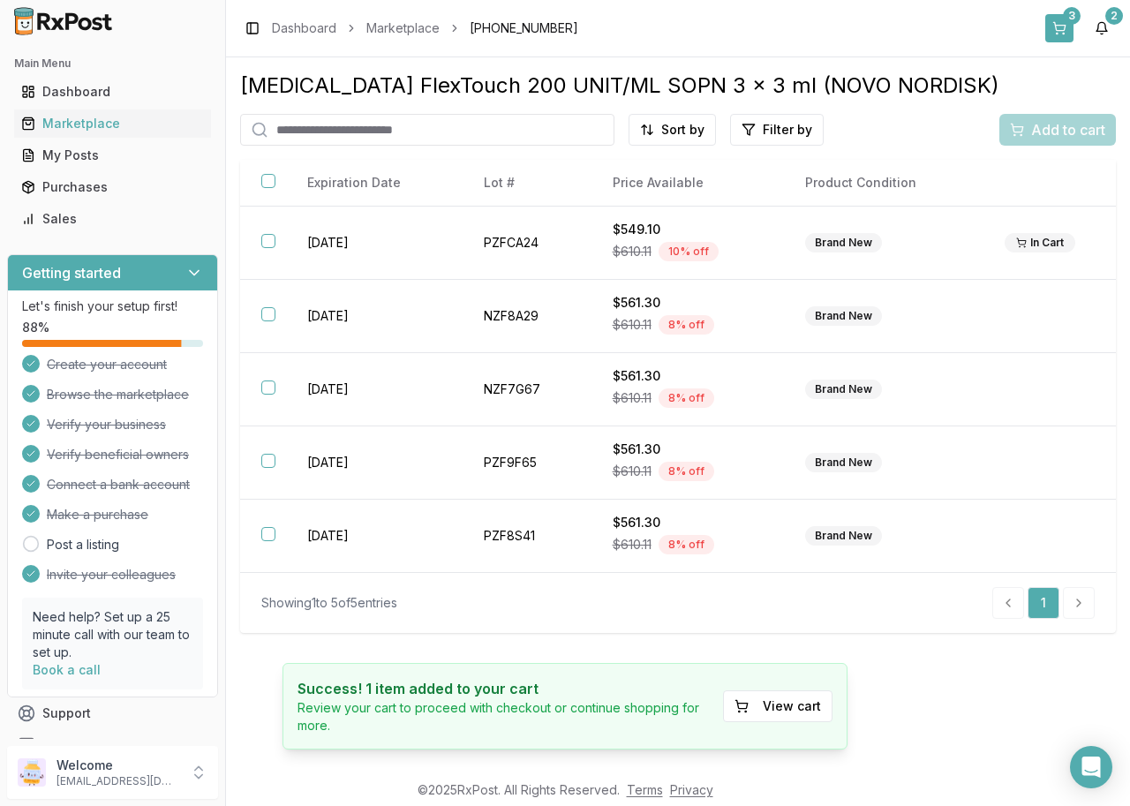
click at [1054, 24] on button "3" at bounding box center [1060, 28] width 28 height 28
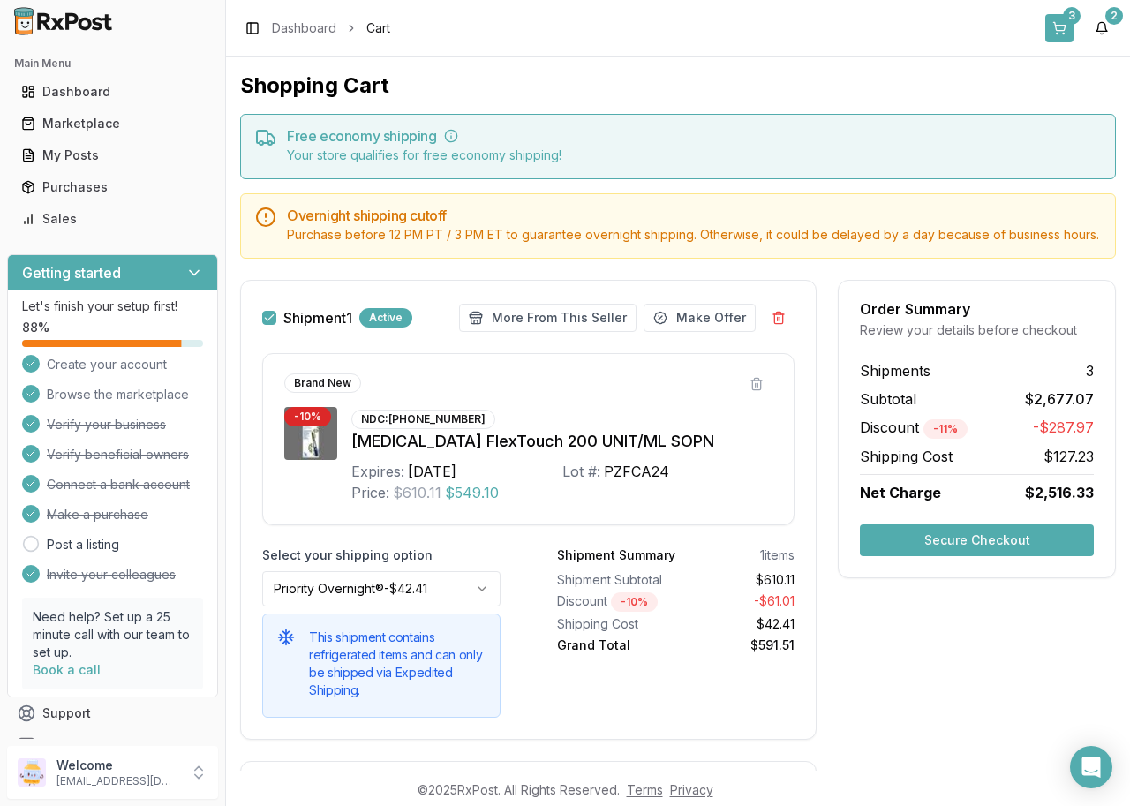
click at [1058, 28] on button "3" at bounding box center [1060, 28] width 28 height 28
click at [1048, 28] on button "3" at bounding box center [1060, 28] width 28 height 28
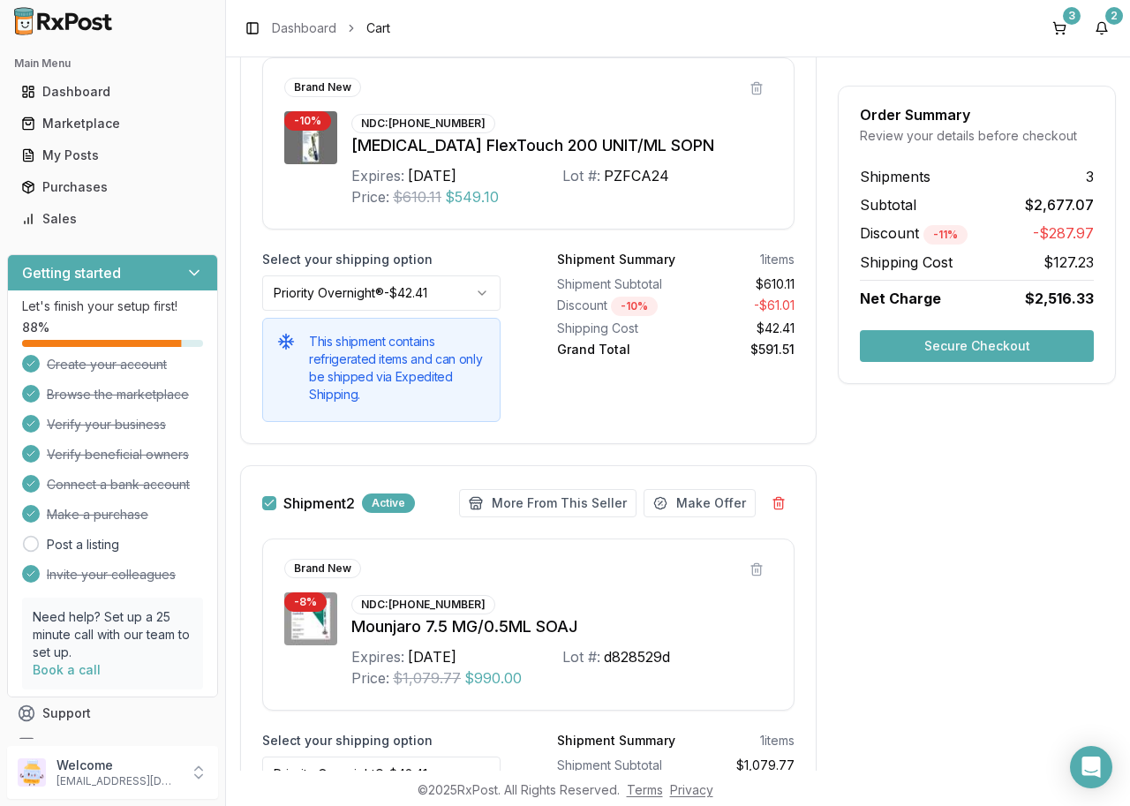
scroll to position [618, 0]
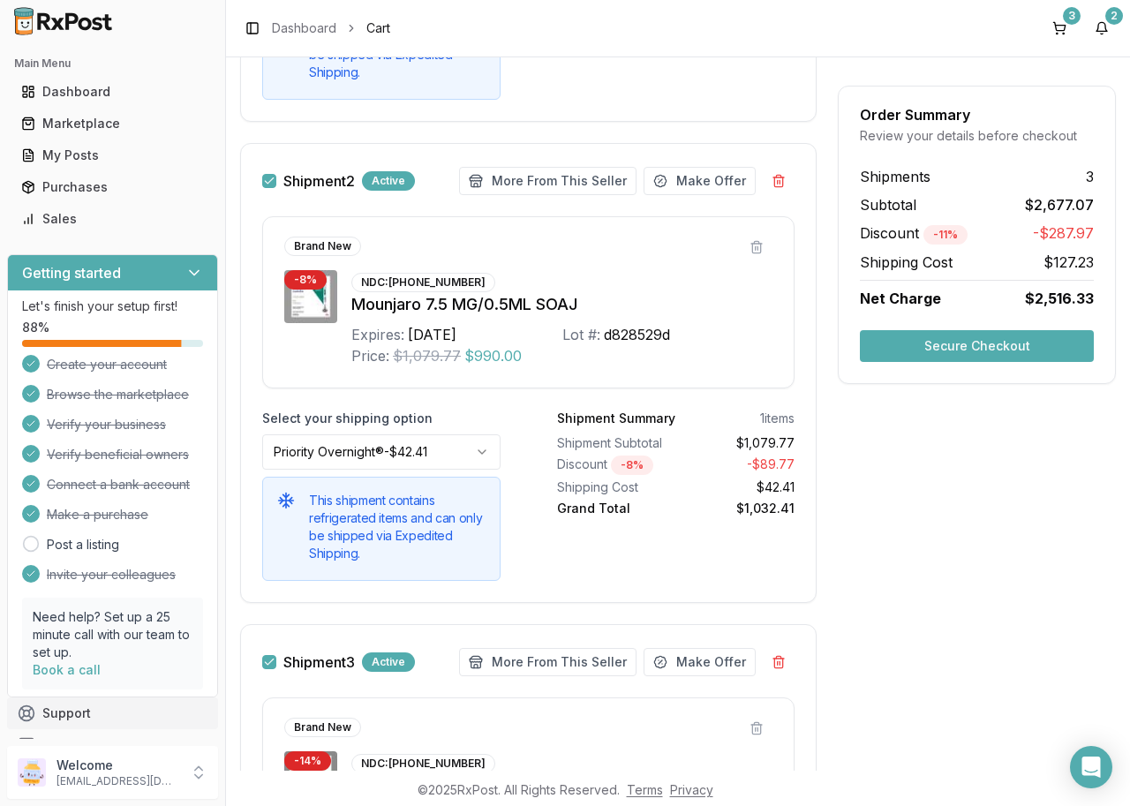
click at [22, 717] on icon at bounding box center [23, 717] width 4 height 4
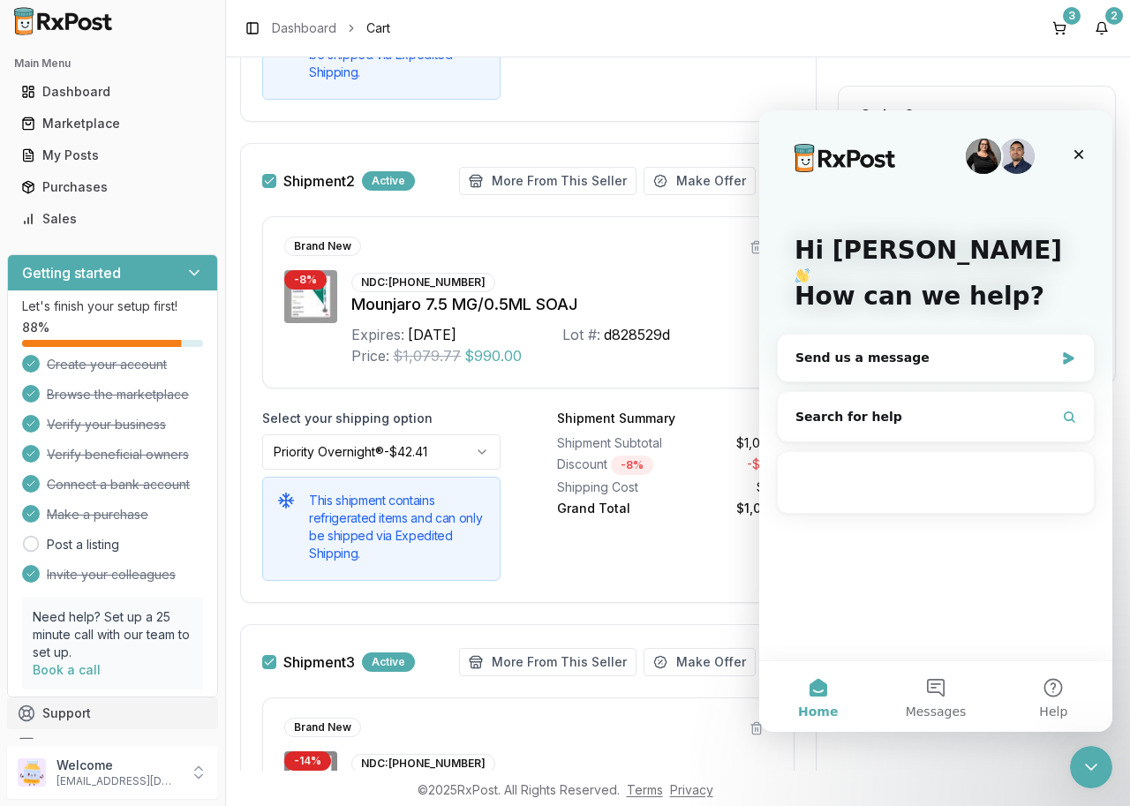
scroll to position [0, 0]
click at [948, 711] on span "Messages" at bounding box center [936, 712] width 61 height 12
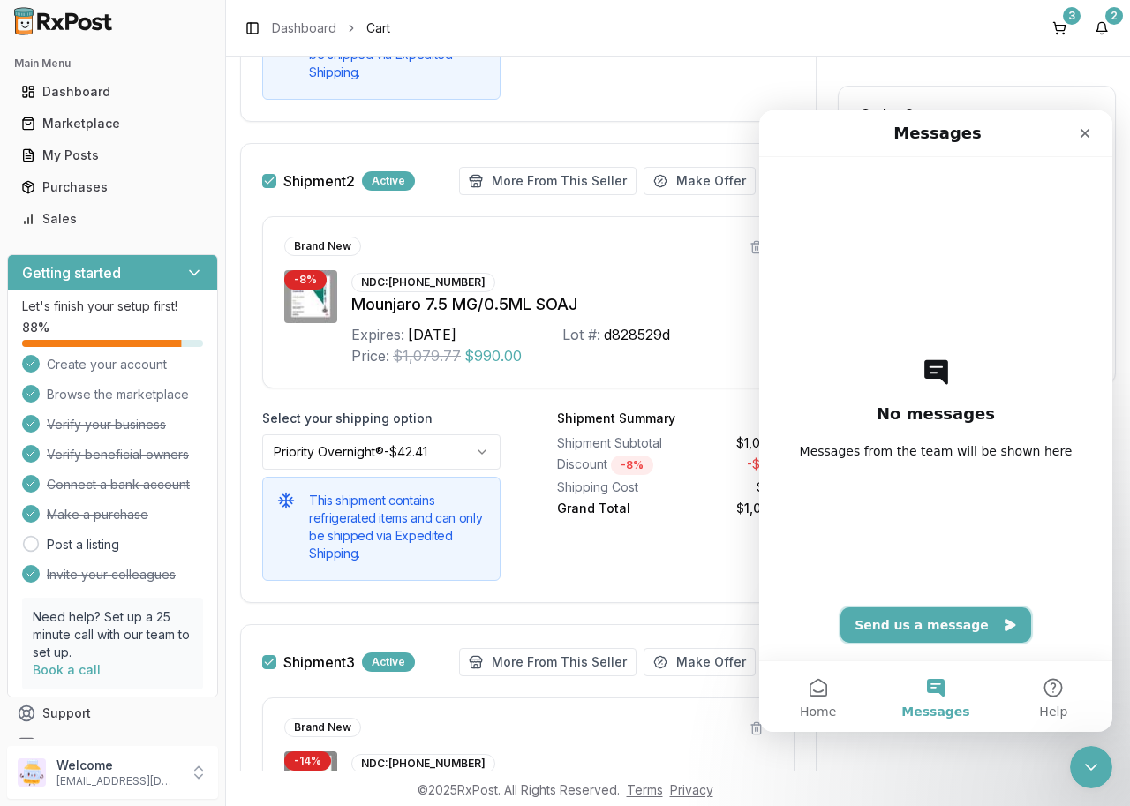
click at [934, 633] on button "Send us a message" at bounding box center [936, 625] width 191 height 35
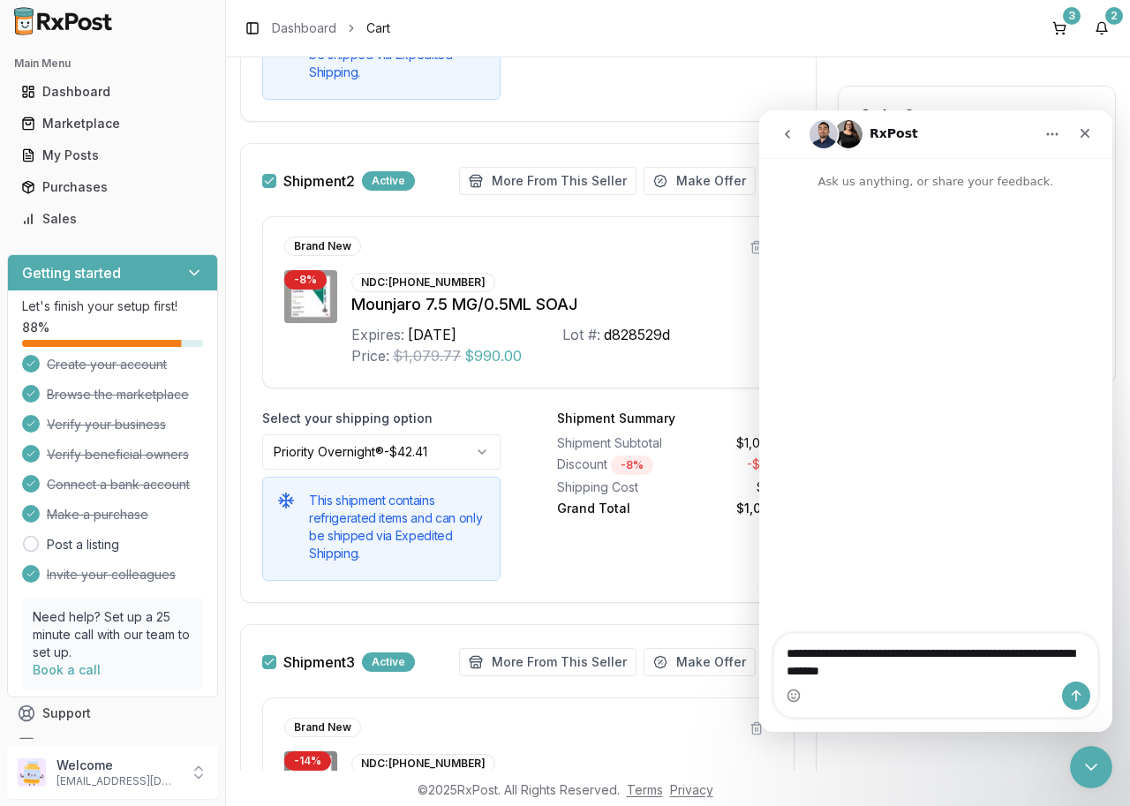
type textarea "**********"
click at [1089, 695] on button "Send a message…" at bounding box center [1076, 696] width 28 height 28
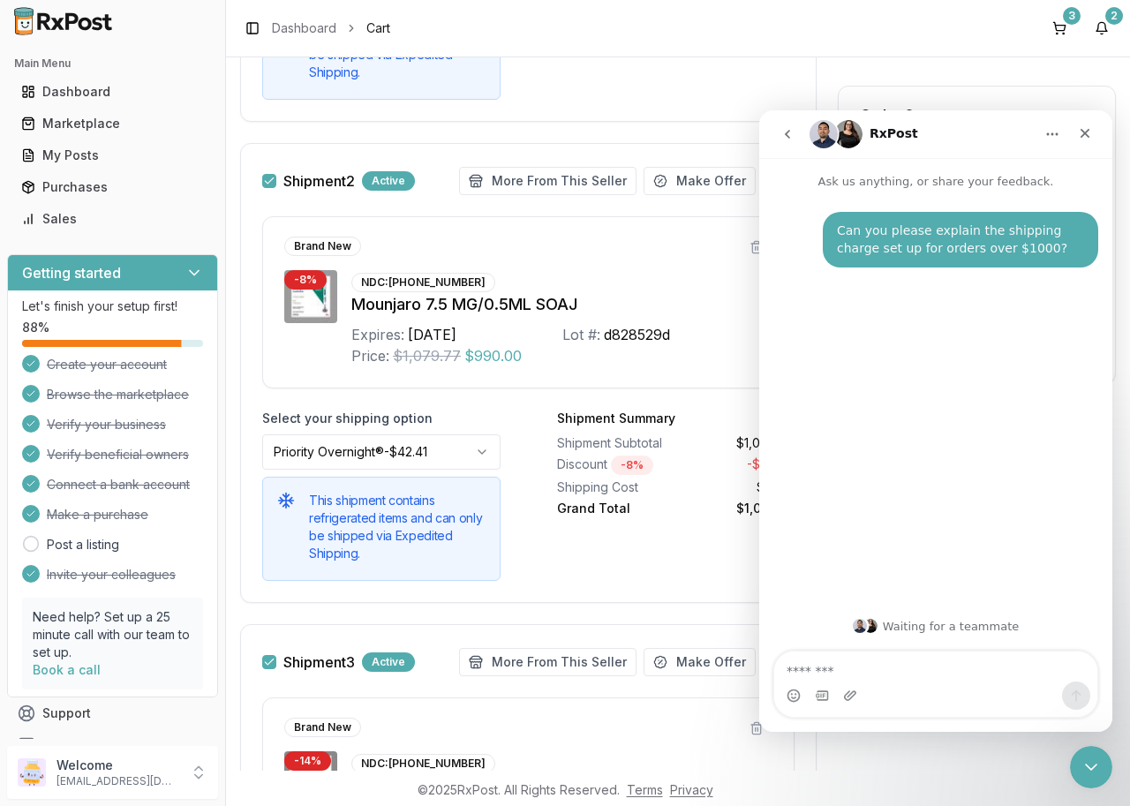
click at [651, 80] on div "Shipment Summary 1 items Shipment Subtotal $610.11 Discount - 10 % - $61.01 Shi…" at bounding box center [676, 13] width 238 height 171
click at [1044, 140] on button "Home" at bounding box center [1053, 134] width 34 height 34
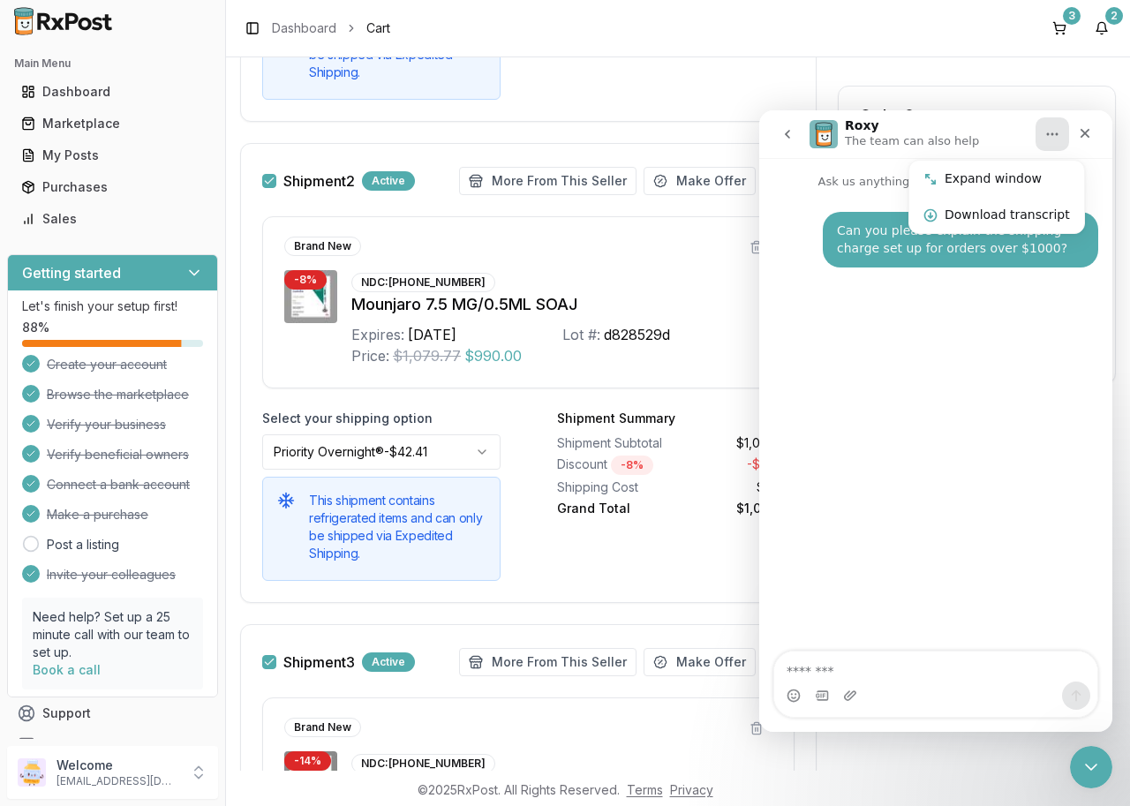
click at [1044, 140] on button "Home" at bounding box center [1053, 134] width 34 height 34
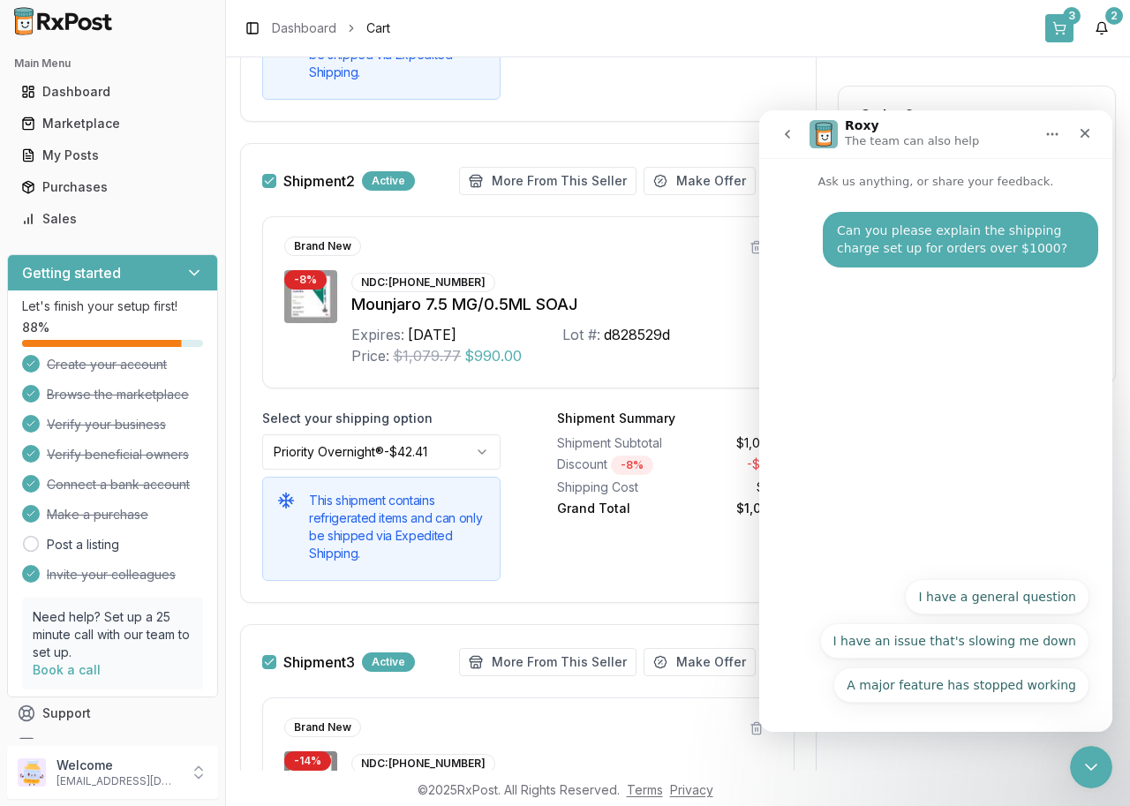
click at [1055, 27] on button "3" at bounding box center [1060, 28] width 28 height 28
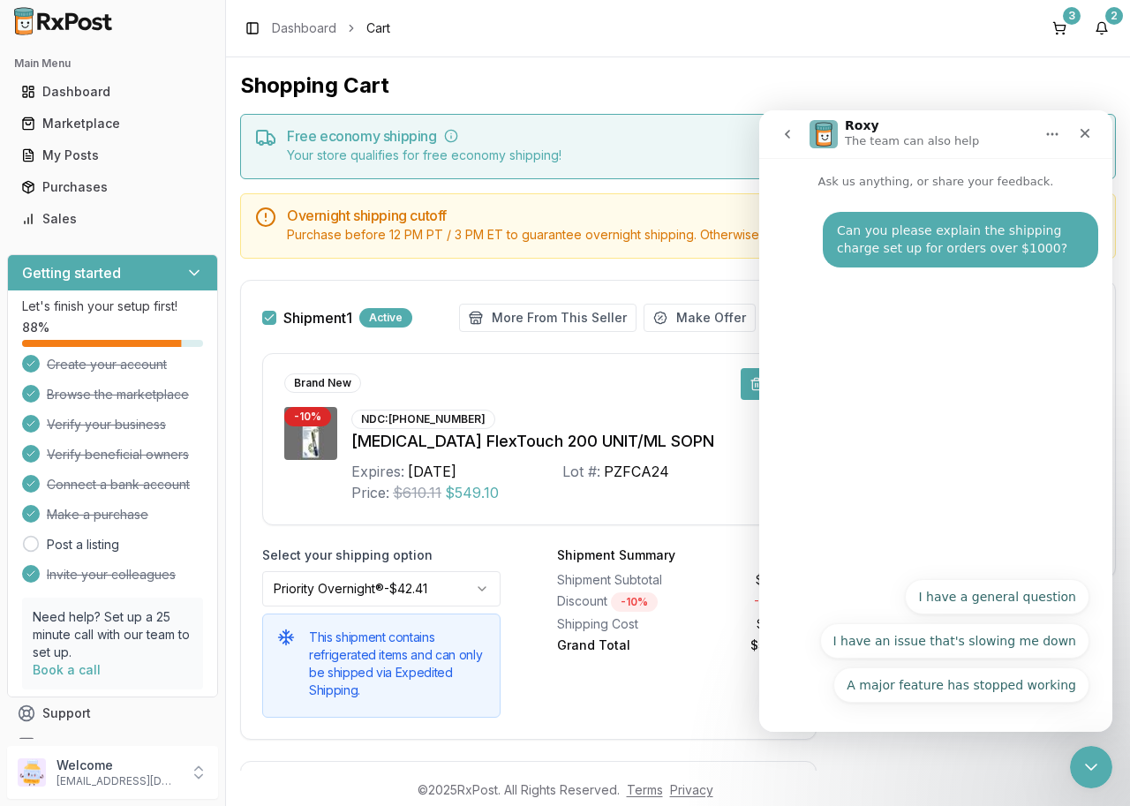
click at [745, 400] on button at bounding box center [757, 384] width 32 height 32
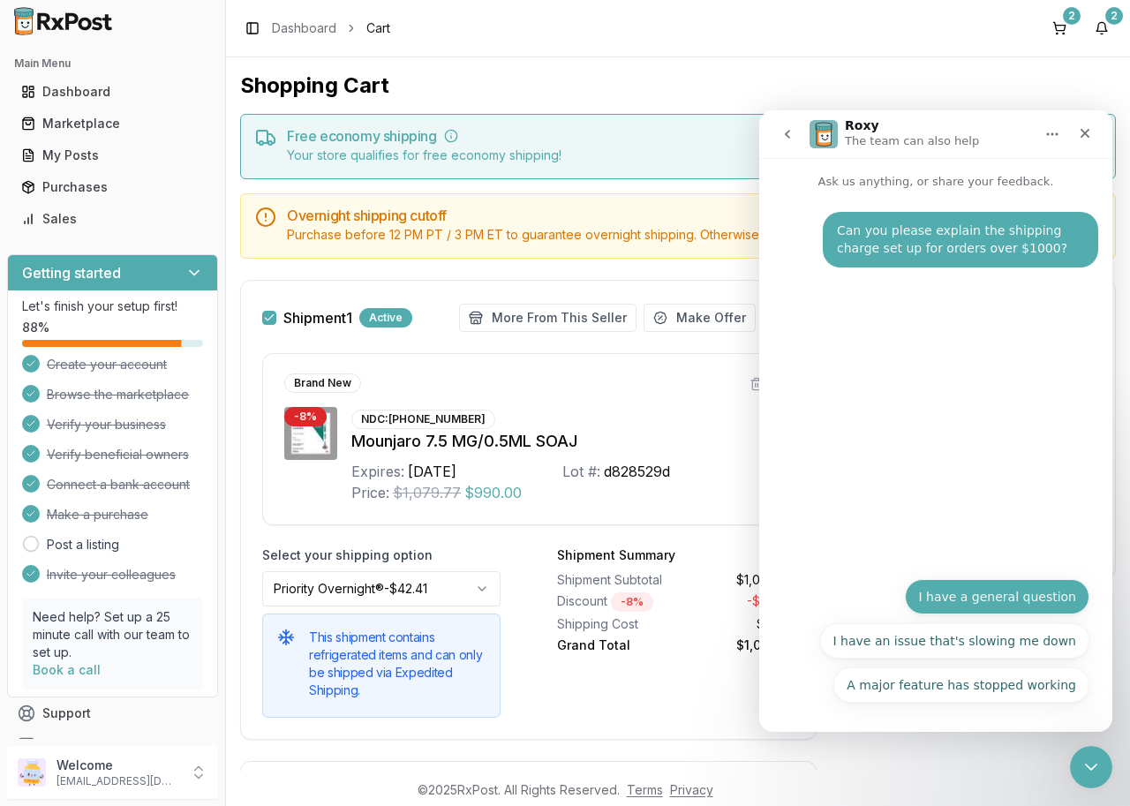
click at [1069, 602] on button "I have a general question" at bounding box center [997, 596] width 185 height 35
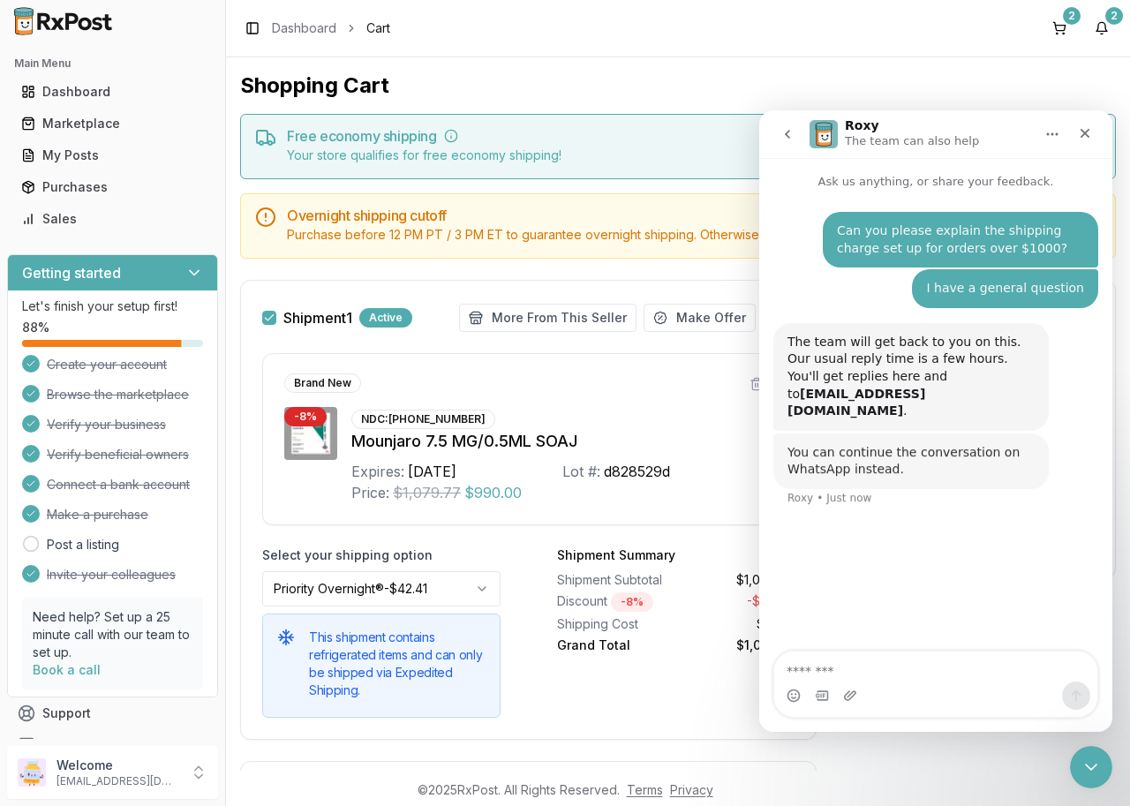
click at [1000, 69] on div "Shopping Cart Free economy shipping Your store qualifies for free economy shipp…" at bounding box center [678, 414] width 904 height 714
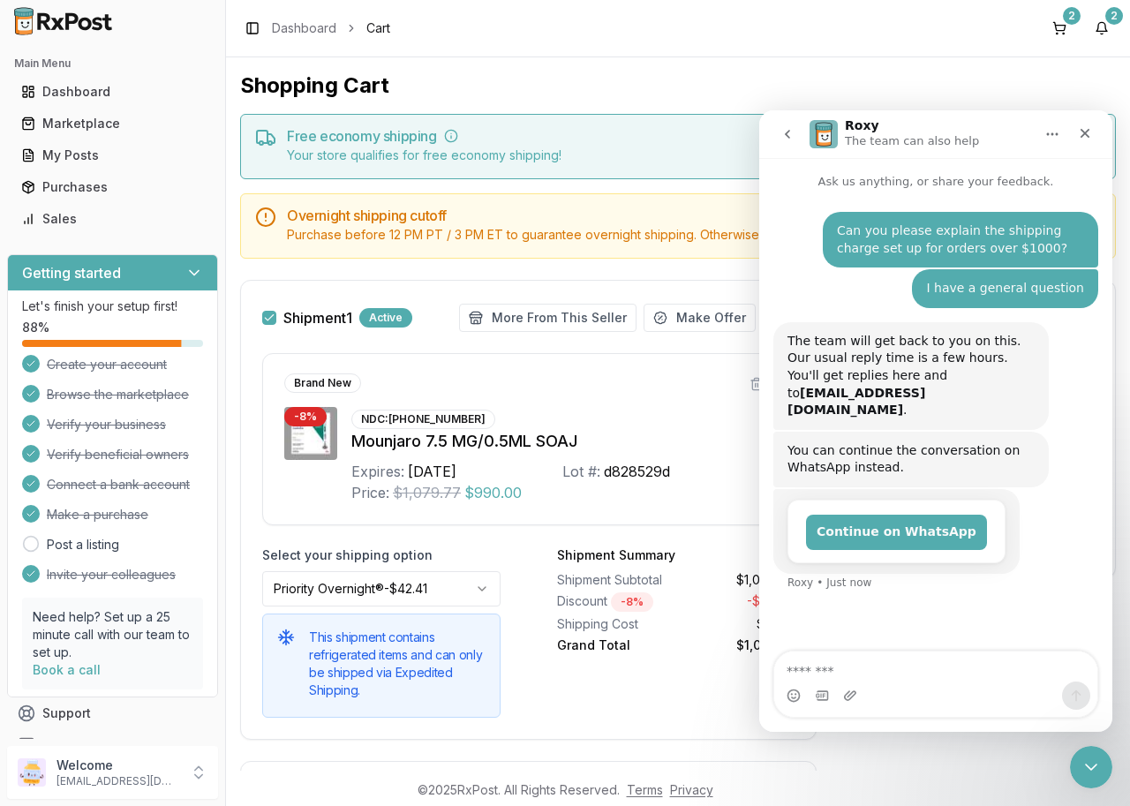
click at [796, 130] on button "go back" at bounding box center [788, 134] width 34 height 34
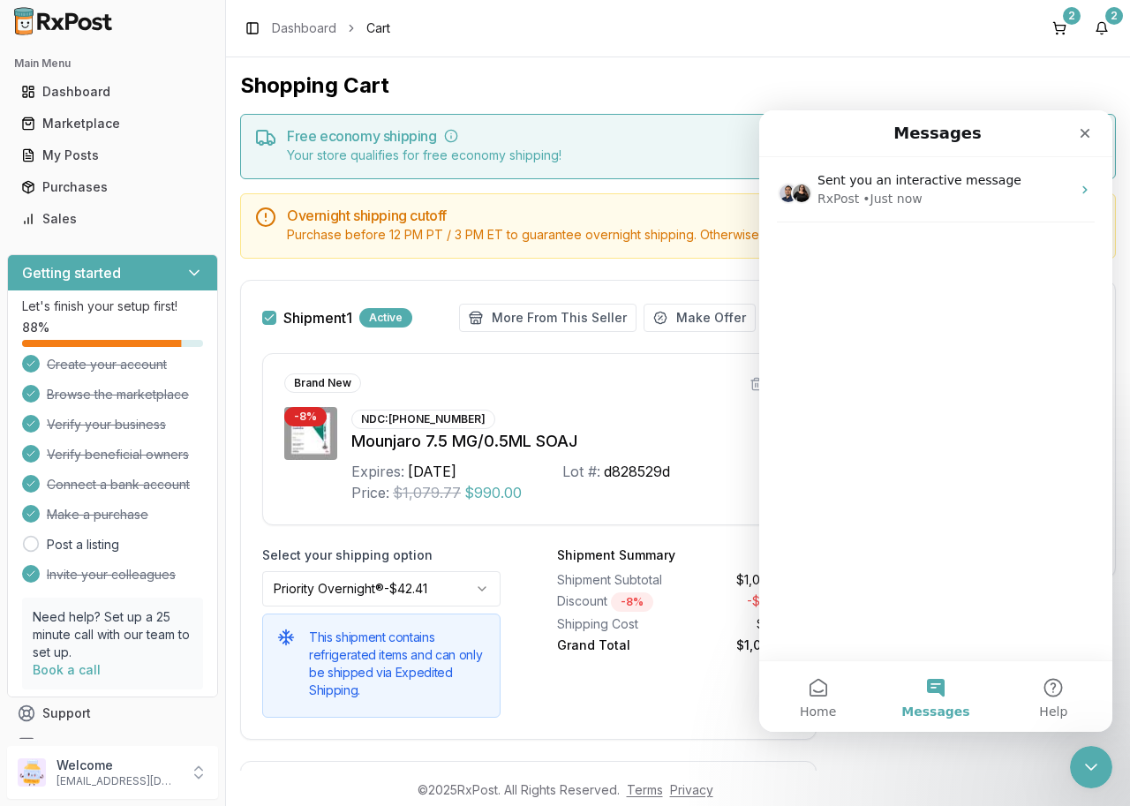
click at [595, 154] on div "Your store qualifies for free economy shipping!" at bounding box center [694, 156] width 814 height 18
click at [1089, 770] on icon "Close Intercom Messenger" at bounding box center [1088, 764] width 21 height 21
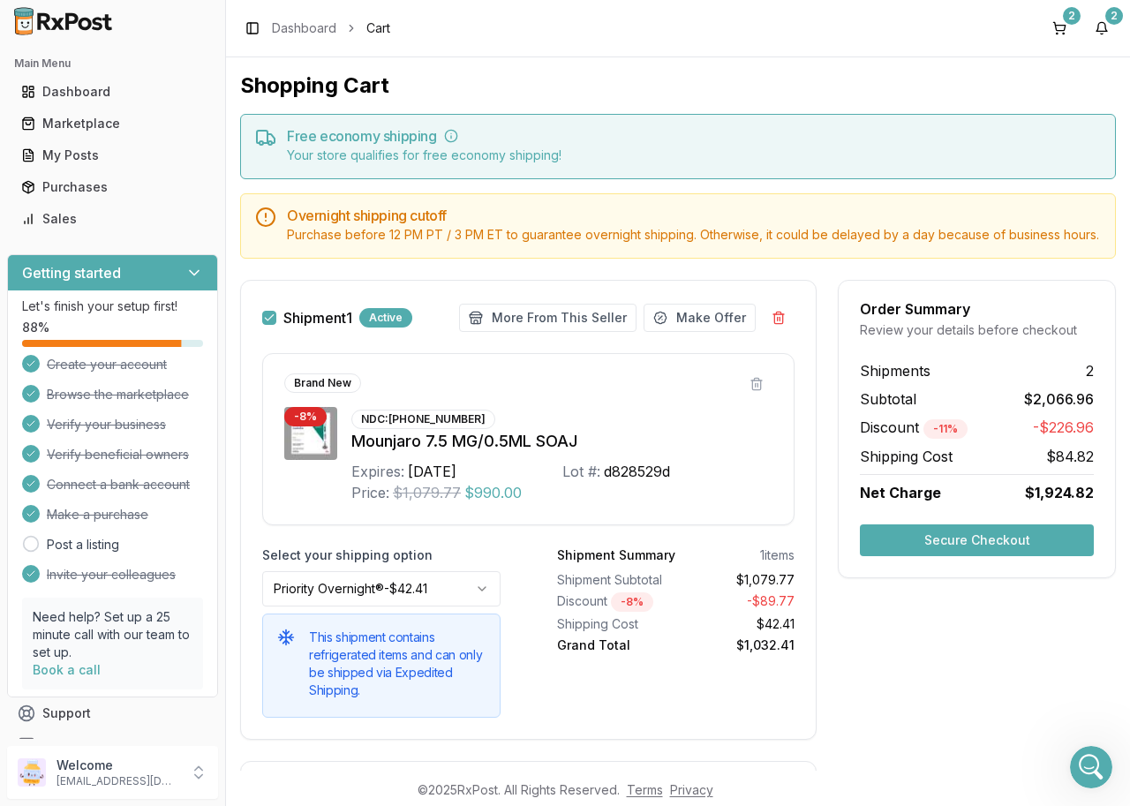
scroll to position [518, 0]
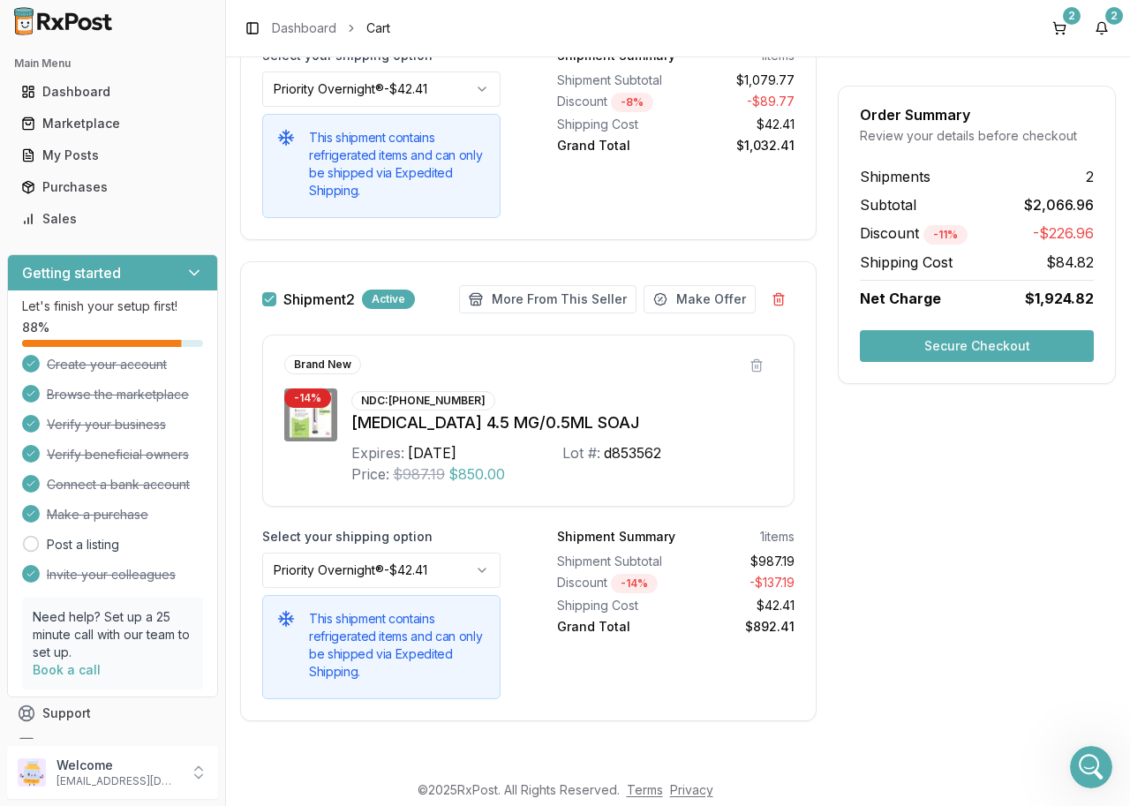
click at [915, 356] on button "Secure Checkout" at bounding box center [977, 346] width 234 height 32
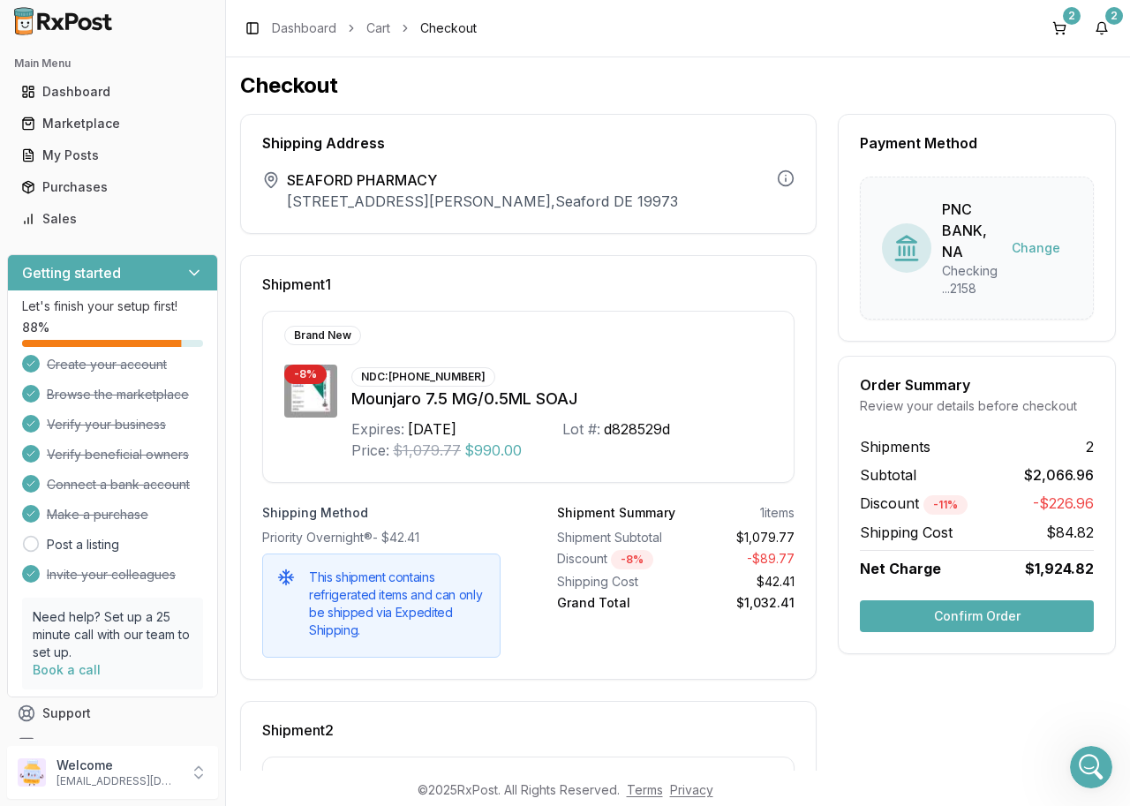
click at [909, 609] on button "Confirm Order" at bounding box center [977, 617] width 234 height 32
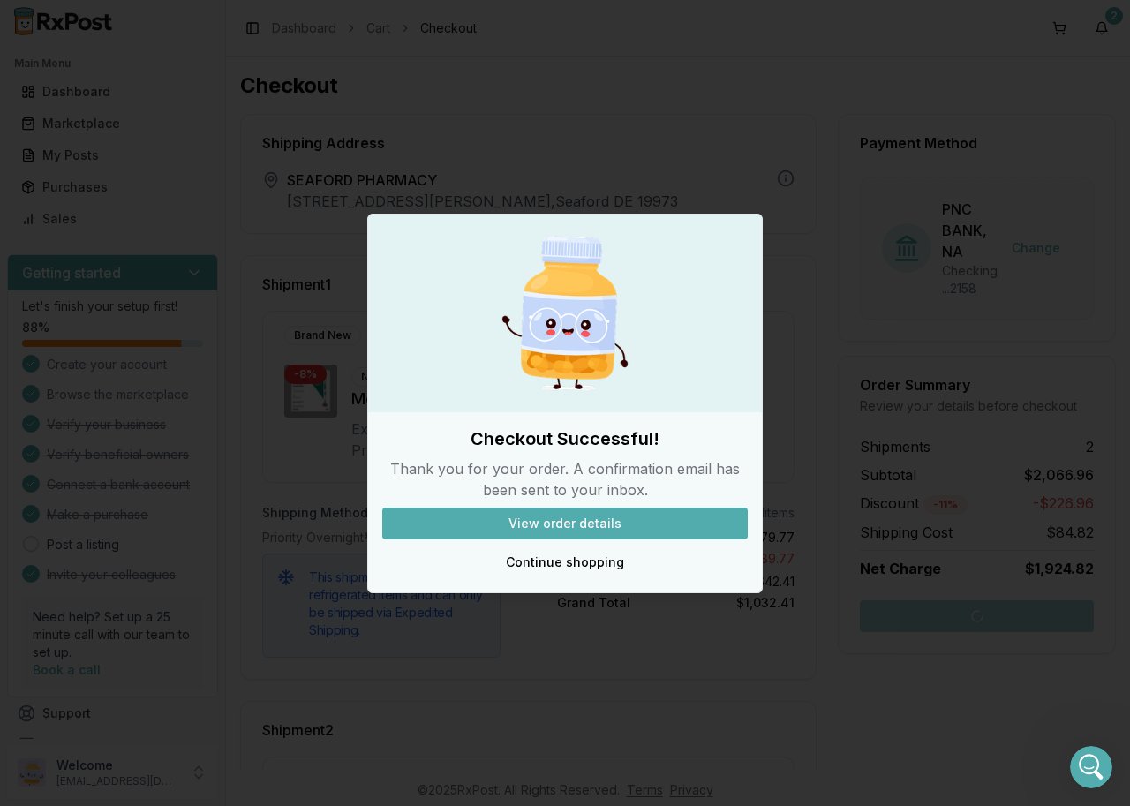
click at [572, 520] on button "View order details" at bounding box center [565, 524] width 366 height 32
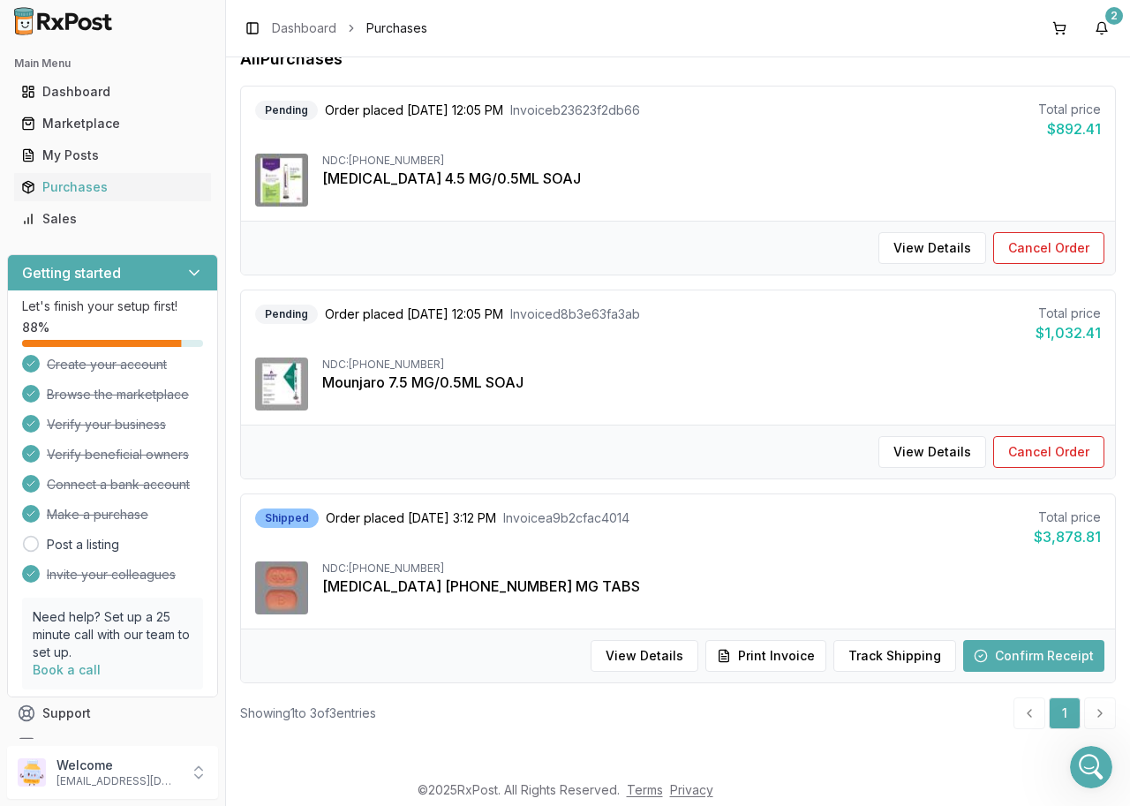
scroll to position [170, 0]
click at [911, 450] on button "View Details" at bounding box center [933, 451] width 108 height 32
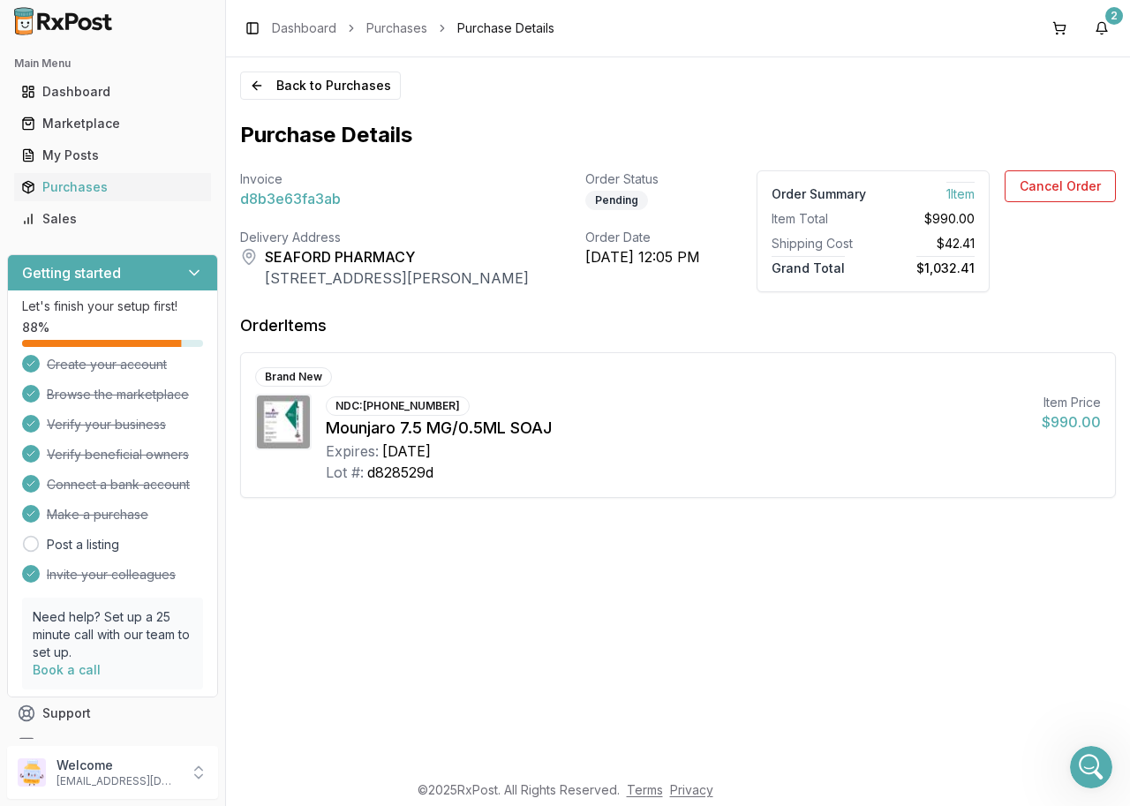
click at [294, 203] on span "d8b3e63fa3ab" at bounding box center [290, 198] width 101 height 21
click at [282, 79] on button "Back to Purchases" at bounding box center [320, 86] width 161 height 28
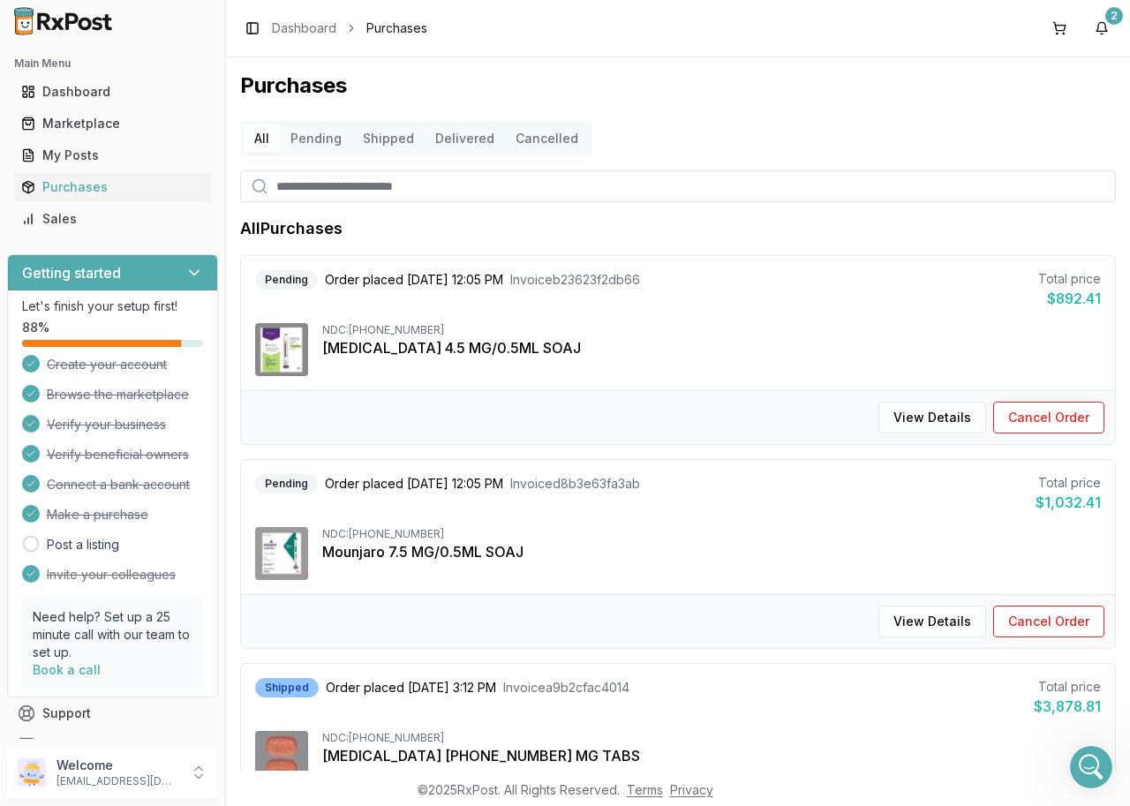
click at [293, 686] on div "Shipped" at bounding box center [287, 687] width 64 height 19
click at [308, 136] on button "Pending" at bounding box center [316, 139] width 72 height 28
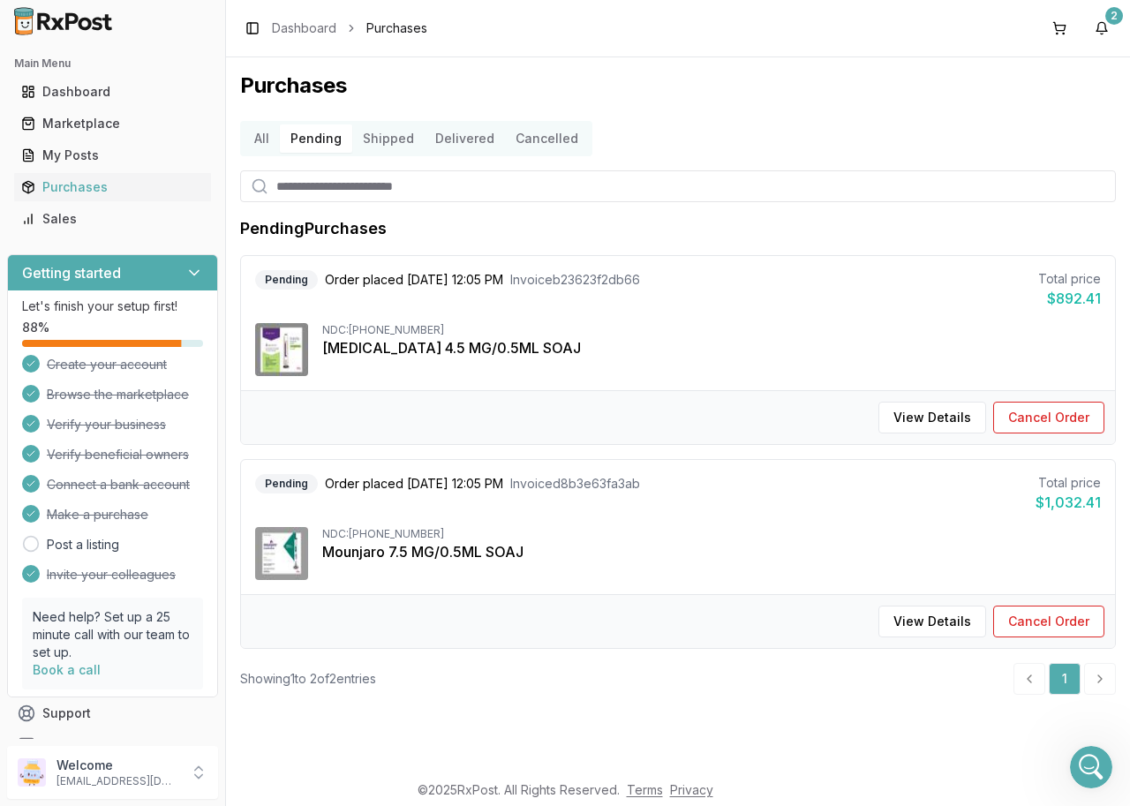
click at [380, 142] on button "Shipped" at bounding box center [388, 139] width 72 height 28
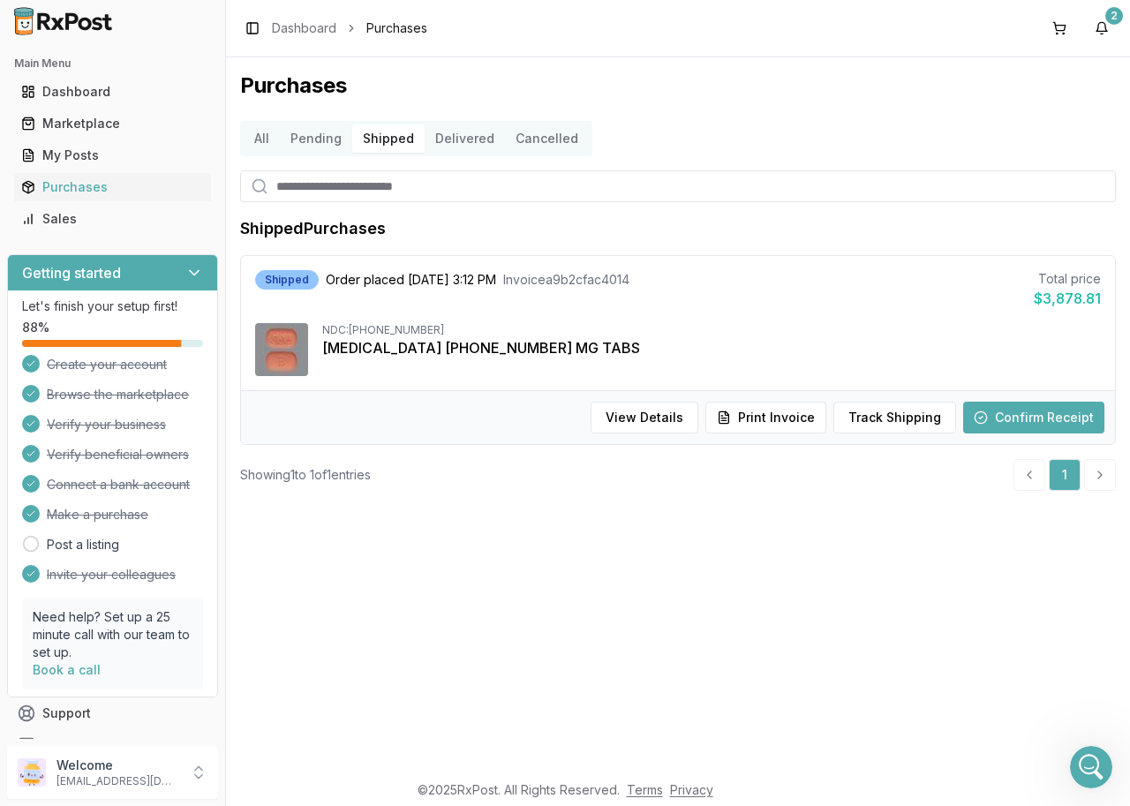
click at [463, 140] on button "Delivered" at bounding box center [465, 139] width 80 height 28
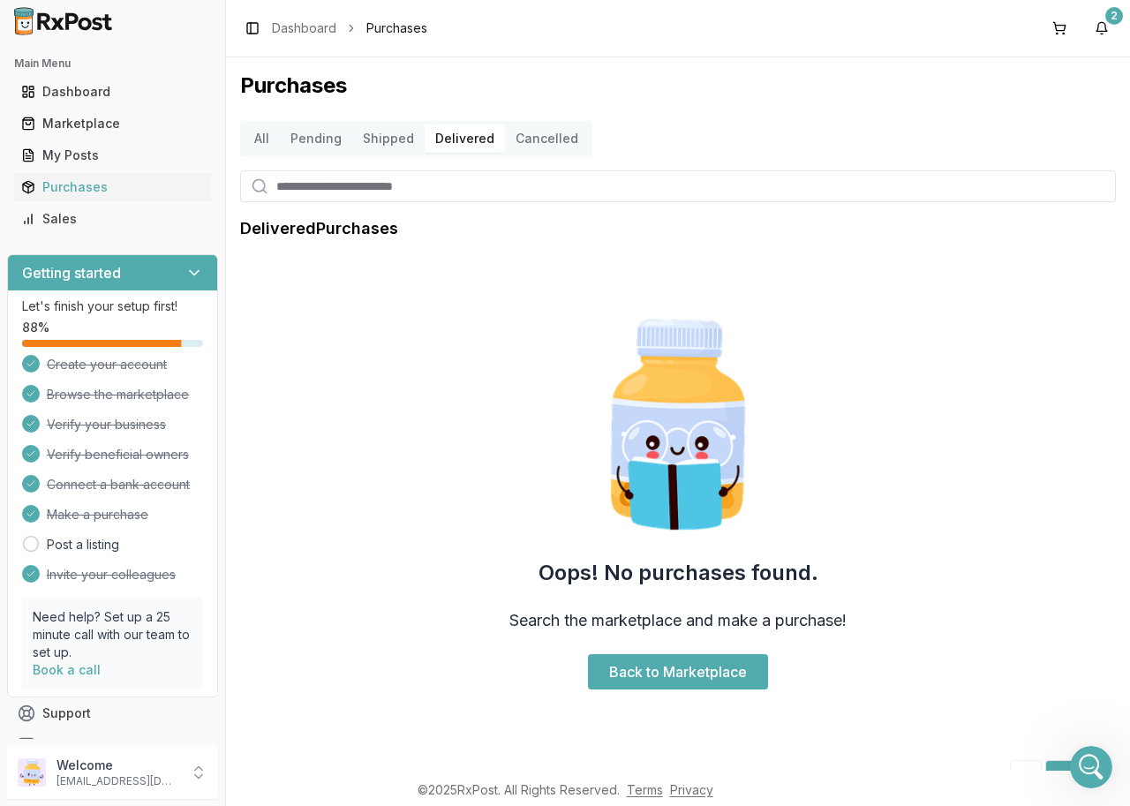
click at [393, 134] on button "Shipped" at bounding box center [388, 139] width 72 height 28
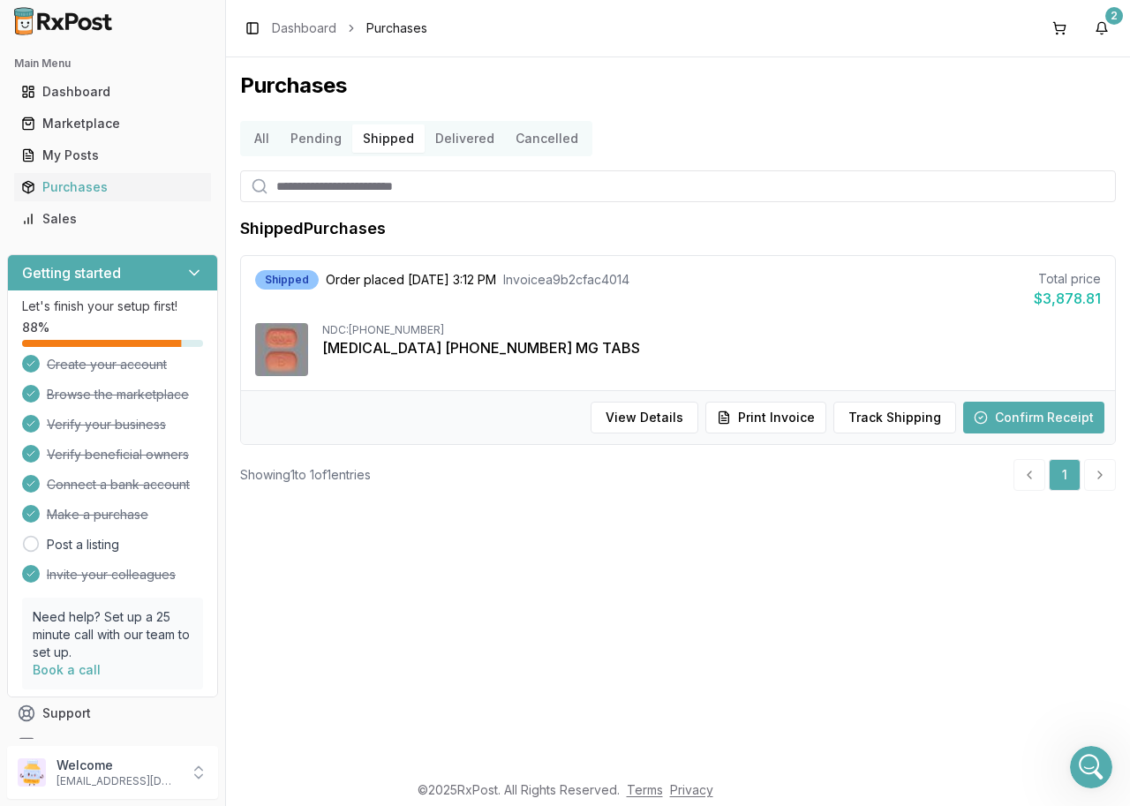
click at [321, 130] on button "Pending" at bounding box center [316, 139] width 72 height 28
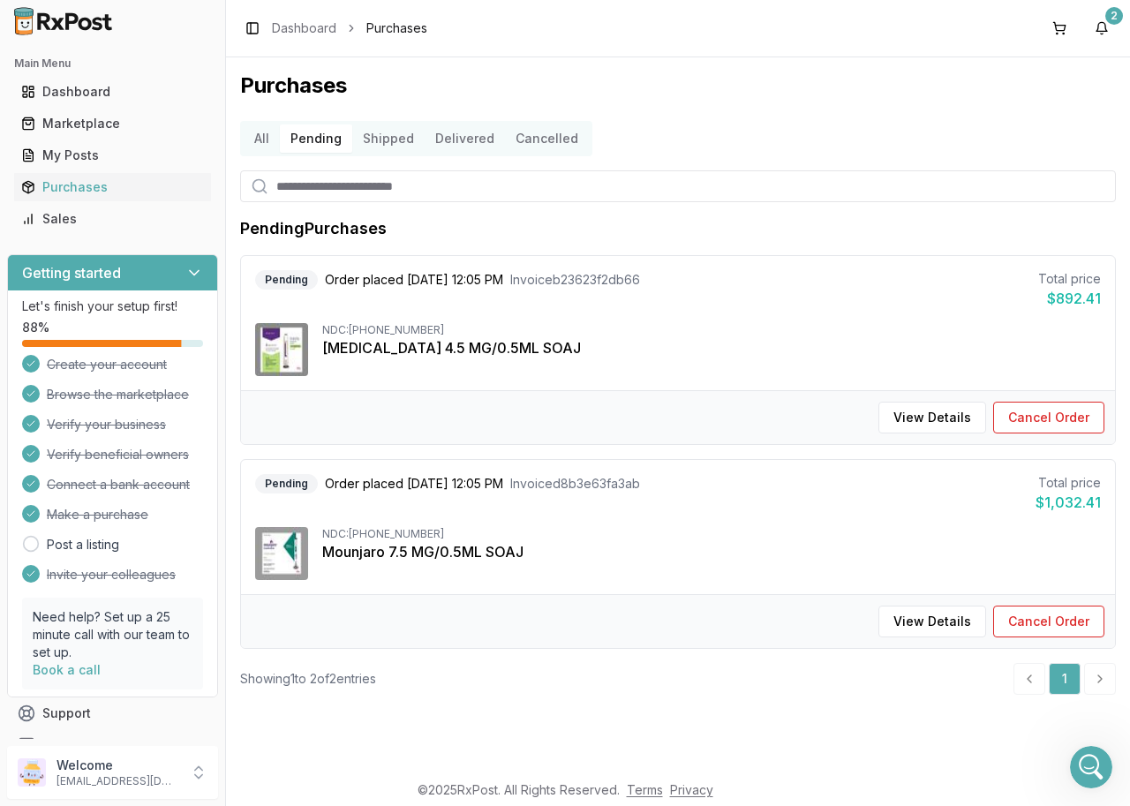
click at [315, 145] on button "Pending" at bounding box center [316, 139] width 72 height 28
click at [263, 140] on button "All" at bounding box center [262, 139] width 36 height 28
